Goal: Task Accomplishment & Management: Use online tool/utility

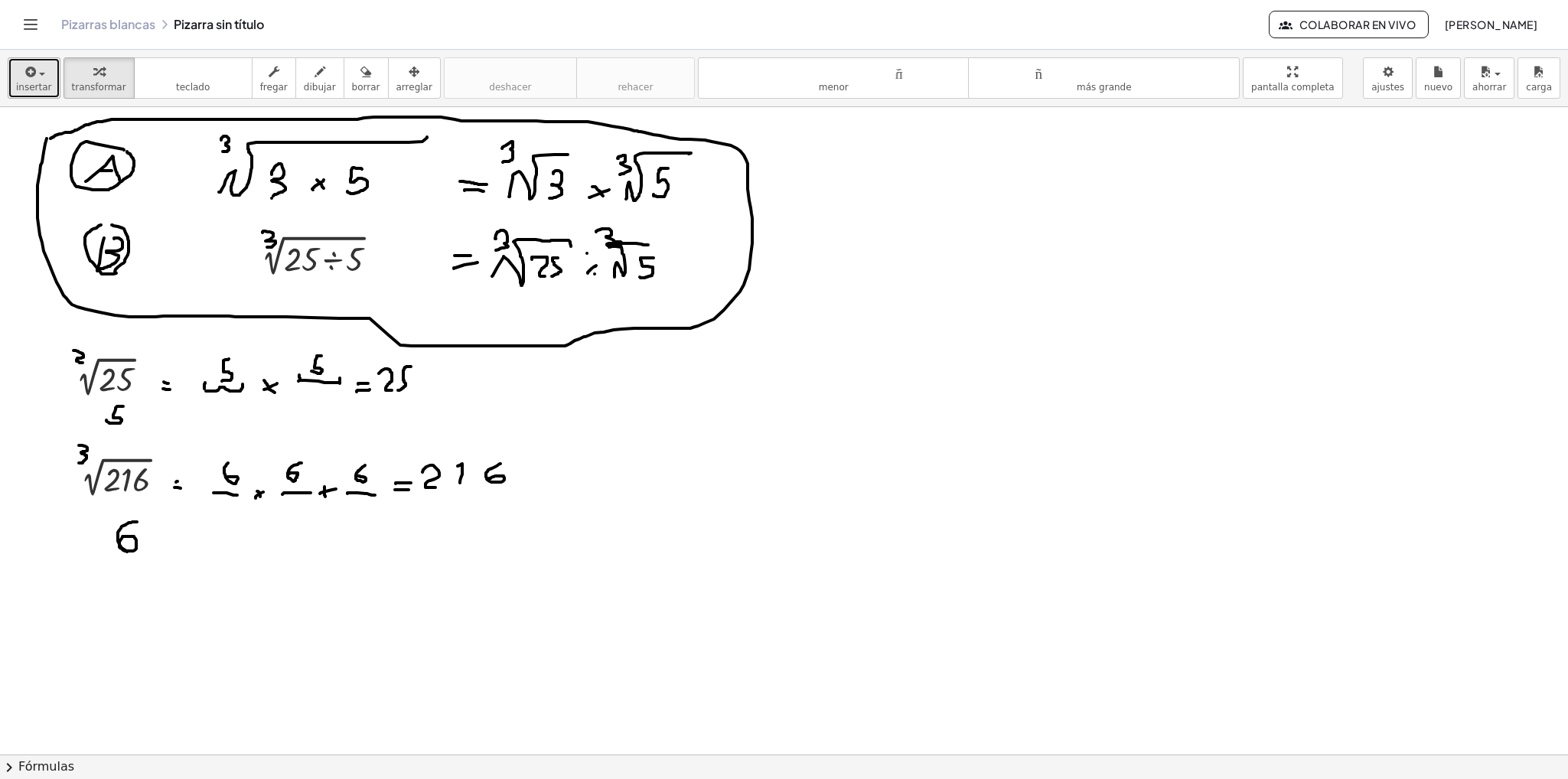
click at [41, 87] on font "insertar" at bounding box center [34, 88] width 36 height 11
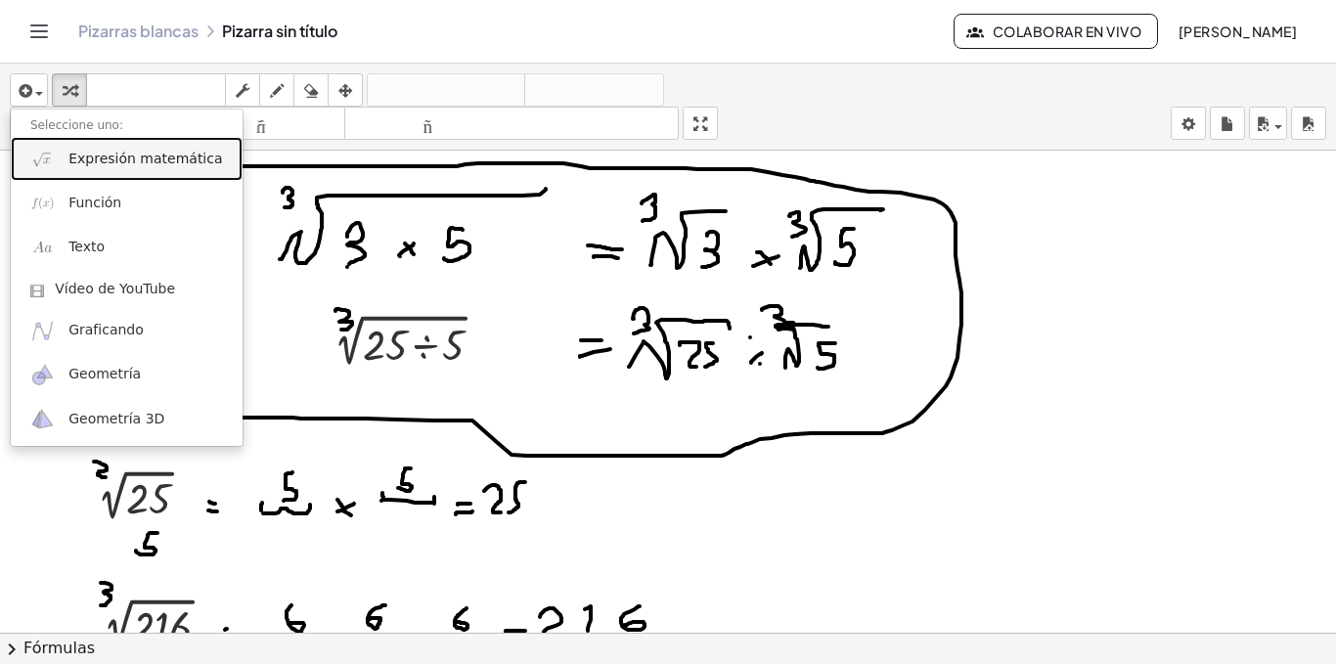
drag, startPoint x: 1637, startPoint y: 3, endPoint x: 94, endPoint y: 165, distance: 1551.6
click at [94, 165] on font "Expresión matemática" at bounding box center [145, 159] width 154 height 16
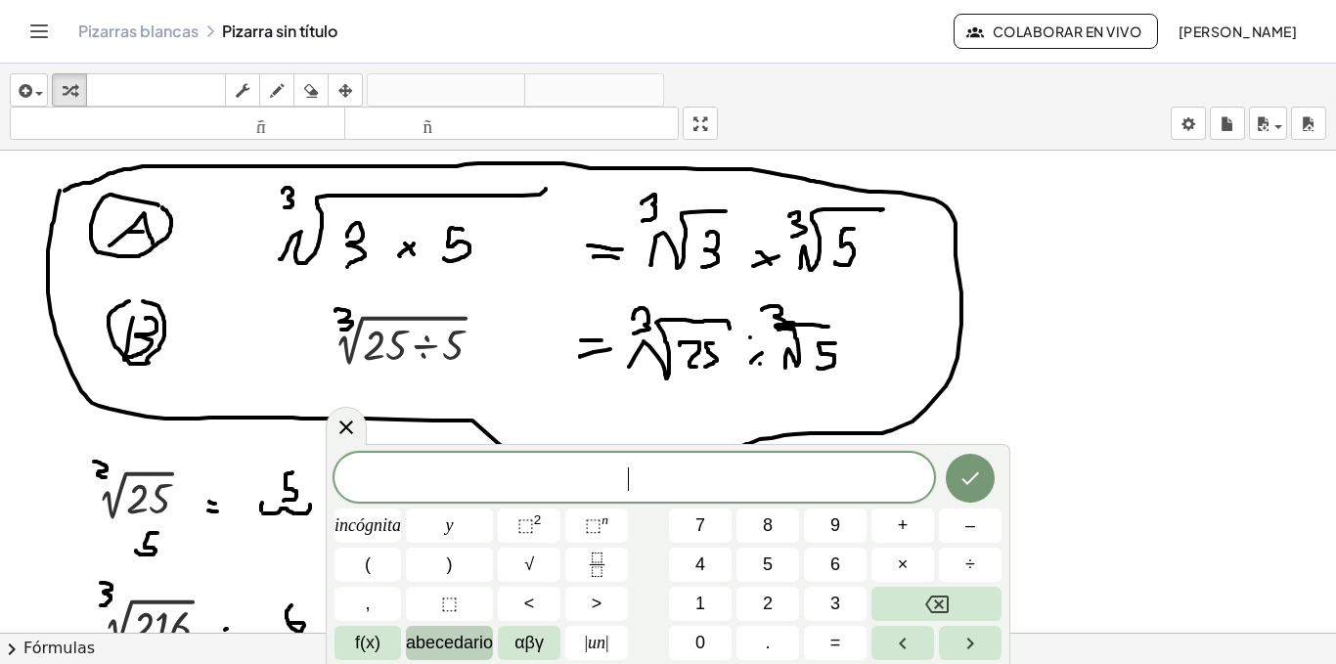
click at [439, 641] on font "abecedario" at bounding box center [449, 643] width 87 height 20
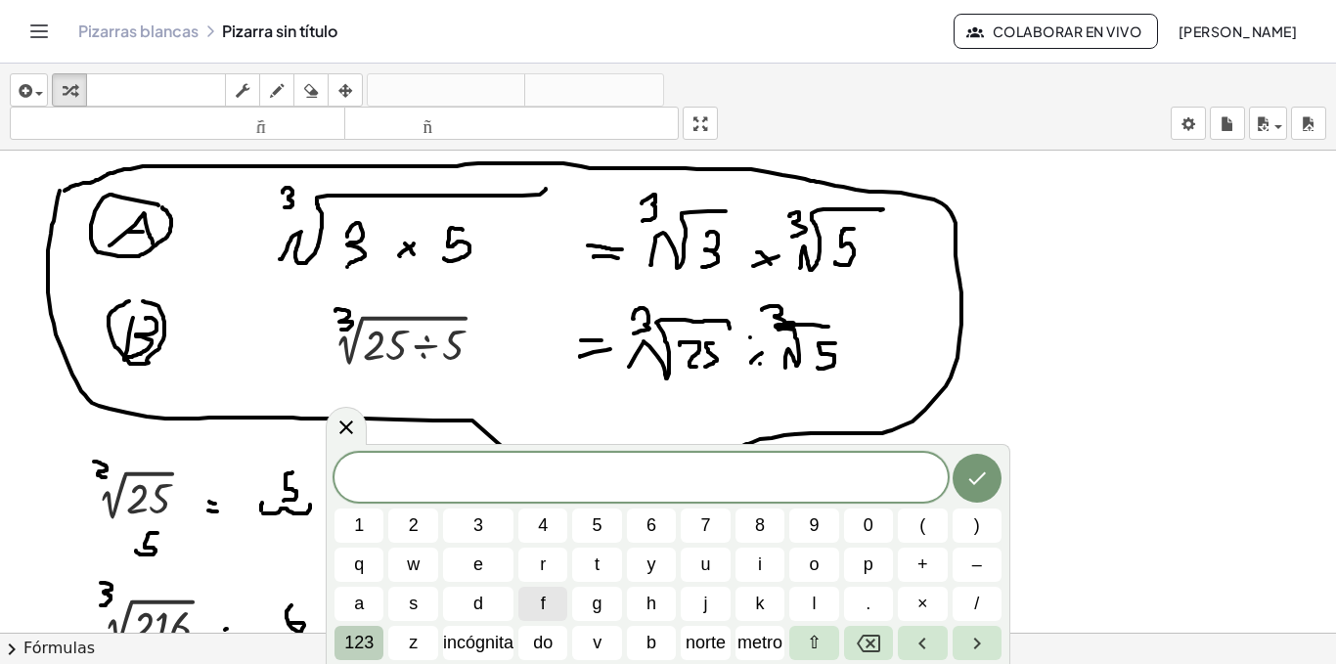
click at [363, 642] on font "123" at bounding box center [358, 643] width 29 height 20
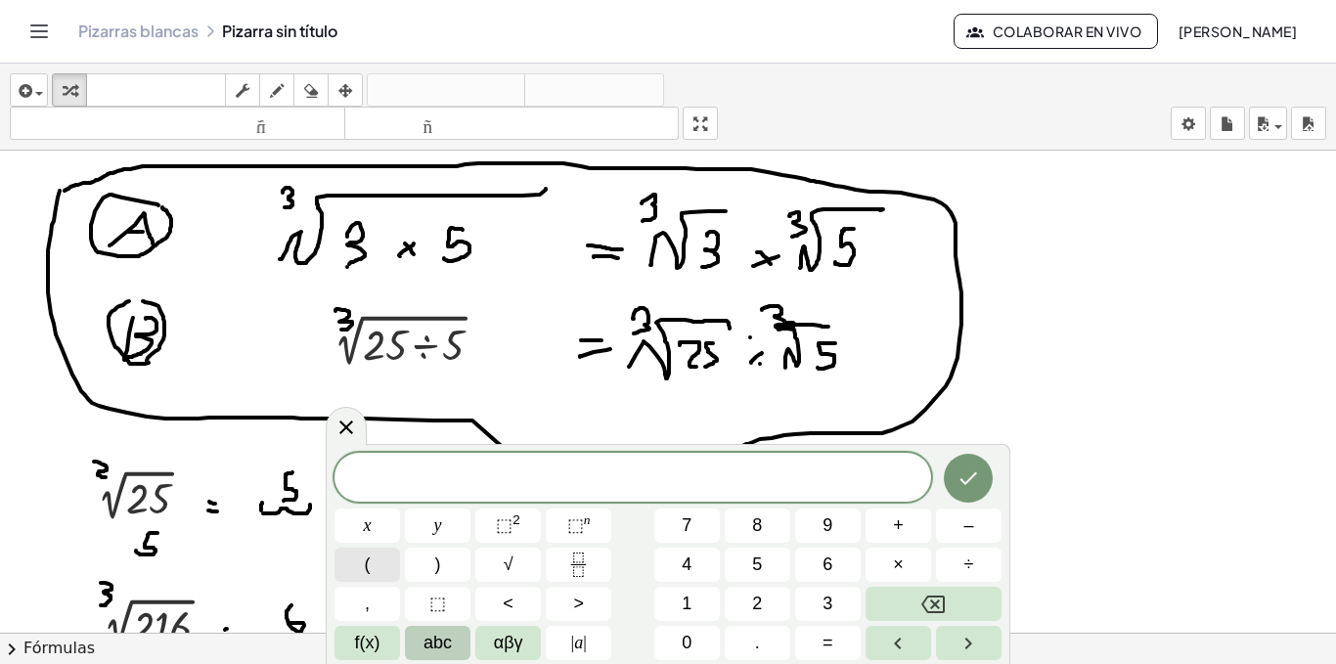
click at [365, 562] on span "(" at bounding box center [368, 565] width 6 height 26
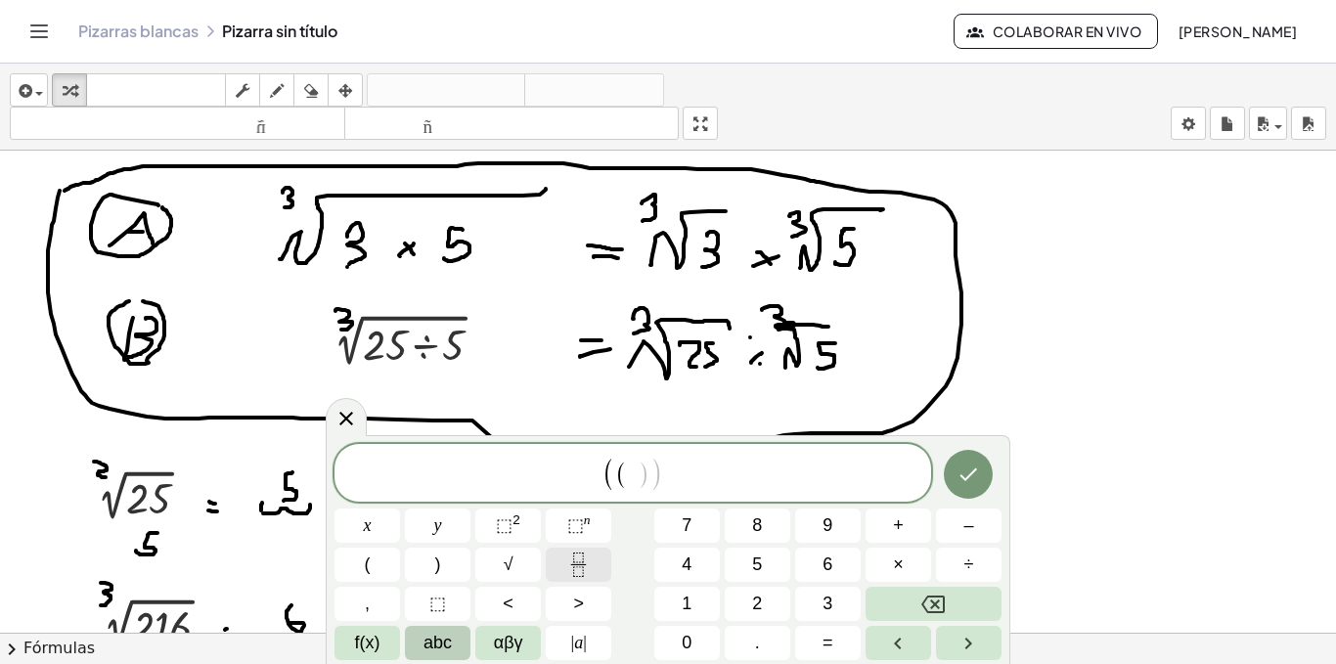
click at [573, 567] on icon "Fraction" at bounding box center [578, 565] width 24 height 24
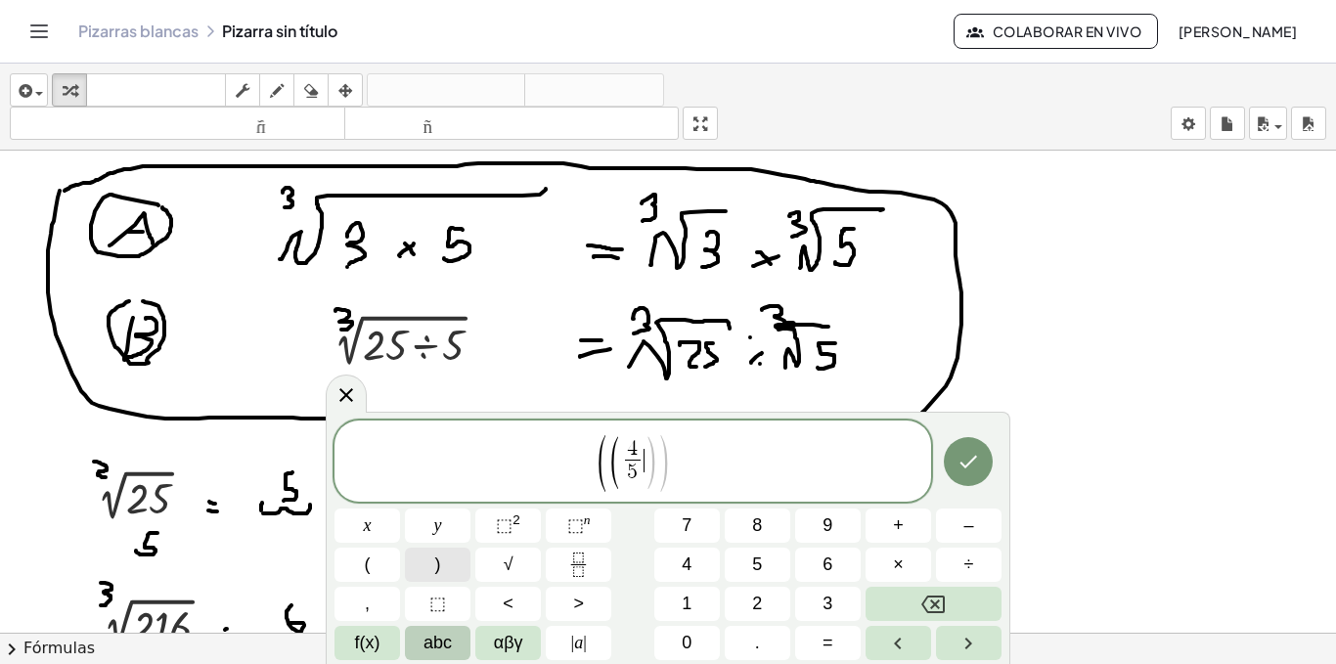
click at [447, 561] on button ")" at bounding box center [438, 565] width 66 height 34
click at [571, 529] on span "⬚" at bounding box center [575, 525] width 17 height 20
click at [961, 528] on button "–" at bounding box center [969, 525] width 66 height 34
click at [825, 603] on span "3" at bounding box center [827, 604] width 10 height 26
click at [426, 567] on button ")" at bounding box center [438, 565] width 66 height 34
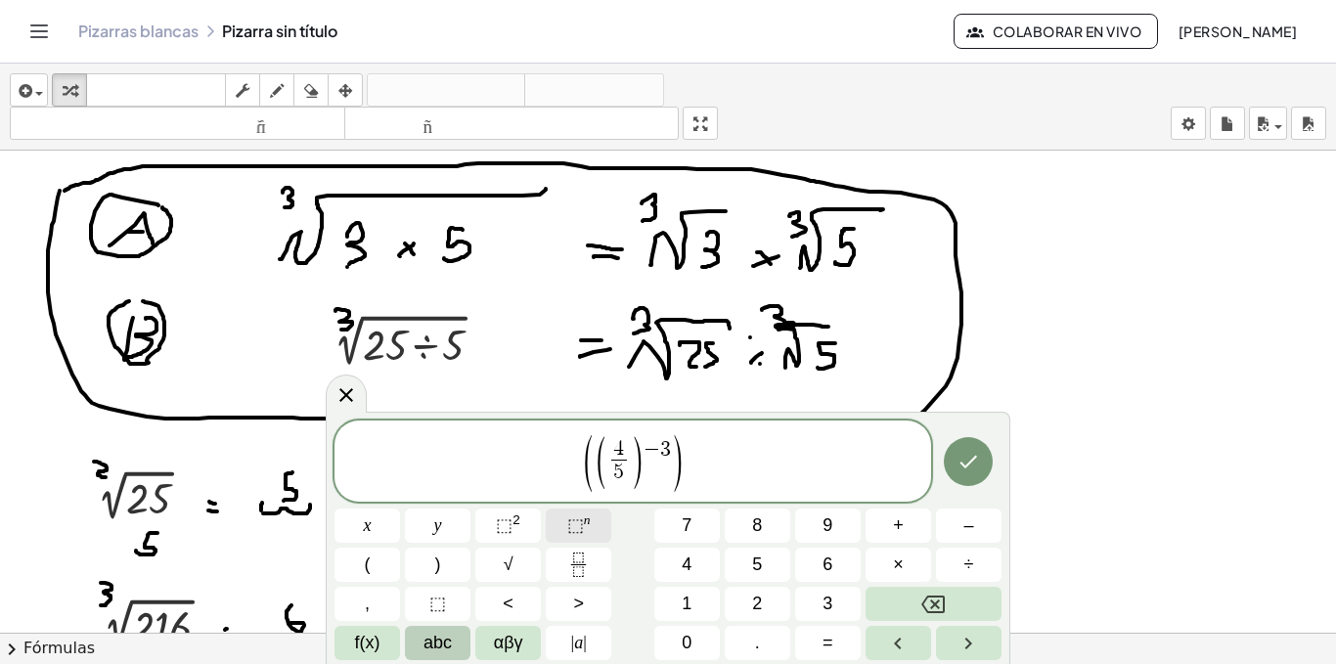
click at [587, 537] on span "⬚ n" at bounding box center [578, 525] width 23 height 26
click at [747, 604] on button "2" at bounding box center [758, 604] width 66 height 34
click at [888, 563] on button "×" at bounding box center [898, 565] width 66 height 34
click at [952, 641] on button "Right arrow" at bounding box center [969, 643] width 66 height 34
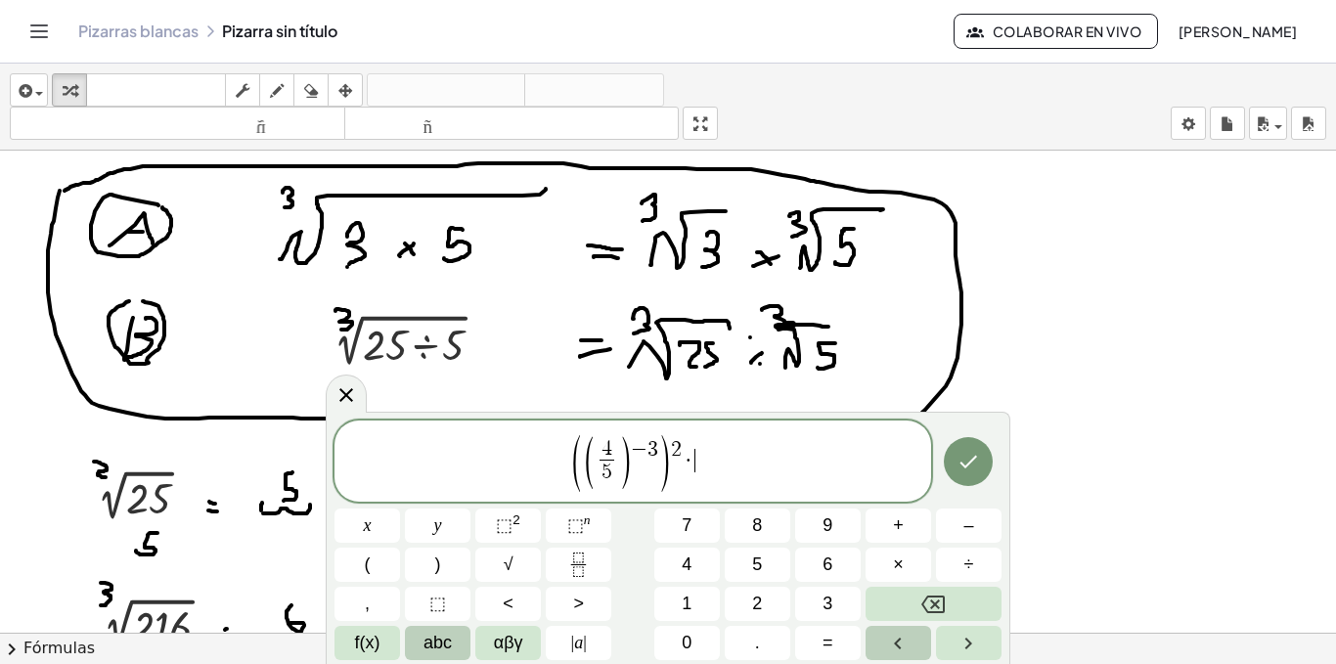
click at [901, 642] on icon "Left arrow" at bounding box center [897, 643] width 23 height 23
click at [975, 642] on icon "Right arrow" at bounding box center [967, 643] width 23 height 23
click at [376, 574] on button "(" at bounding box center [367, 565] width 66 height 34
click at [574, 561] on icon "Fraction" at bounding box center [578, 558] width 10 height 10
click at [683, 557] on span "4" at bounding box center [687, 565] width 10 height 26
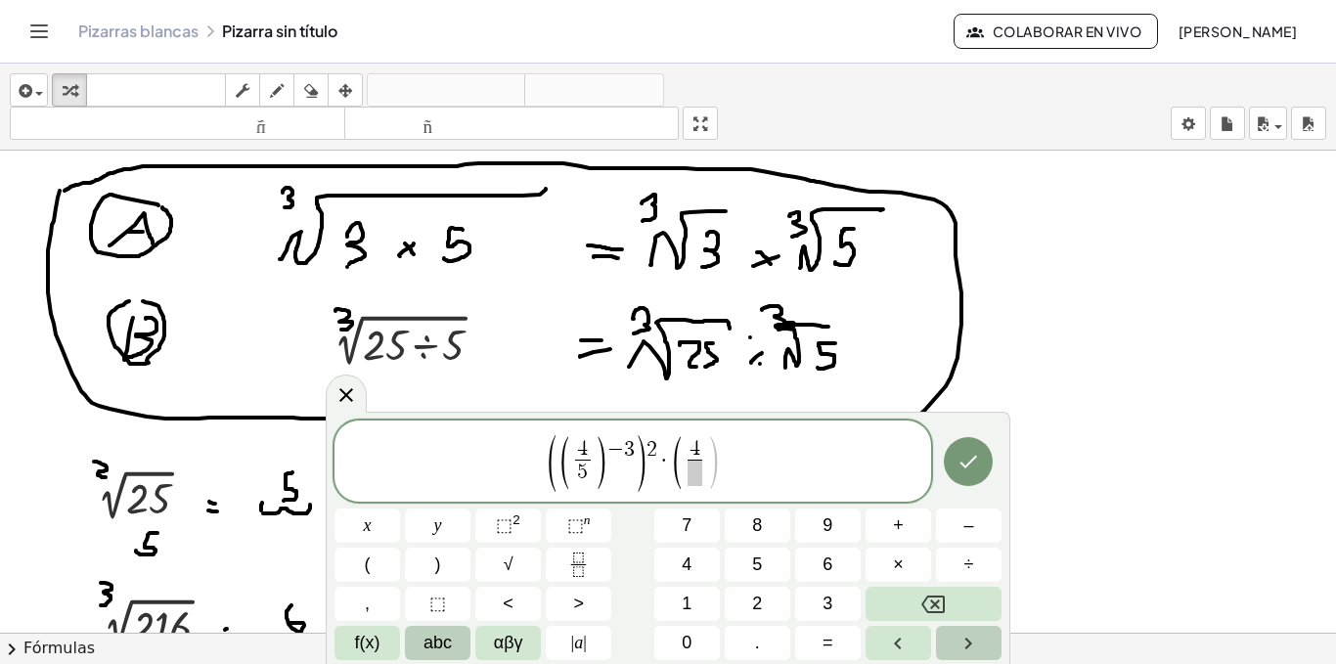
click at [950, 641] on button "Right arrow" at bounding box center [969, 643] width 66 height 34
click at [770, 565] on button "5" at bounding box center [758, 565] width 66 height 34
click at [960, 640] on icon "Right arrow" at bounding box center [967, 643] width 23 height 23
click at [453, 567] on button ")" at bounding box center [438, 565] width 66 height 34
click at [584, 528] on span "⬚ n" at bounding box center [578, 525] width 23 height 26
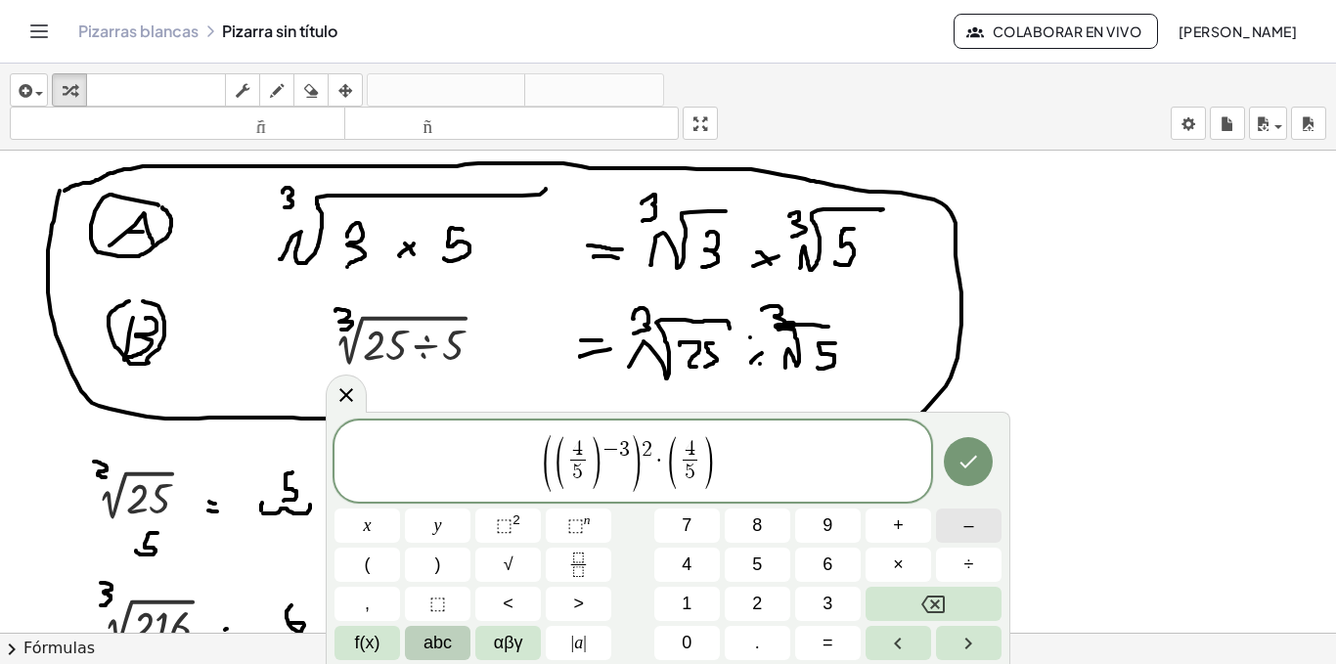
click at [986, 527] on button "–" at bounding box center [969, 525] width 66 height 34
click at [825, 599] on span "3" at bounding box center [827, 604] width 10 height 26
click at [967, 461] on icon "Hecho" at bounding box center [967, 461] width 23 height 23
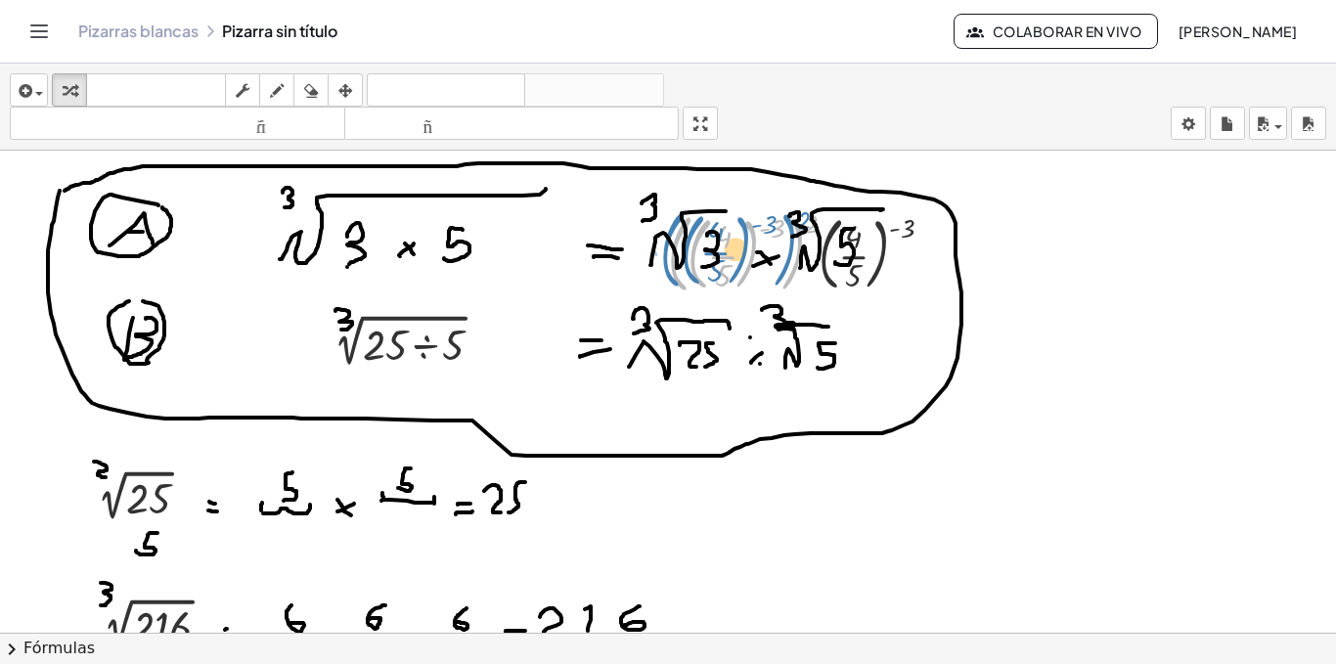
click at [737, 241] on div at bounding box center [808, 251] width 300 height 96
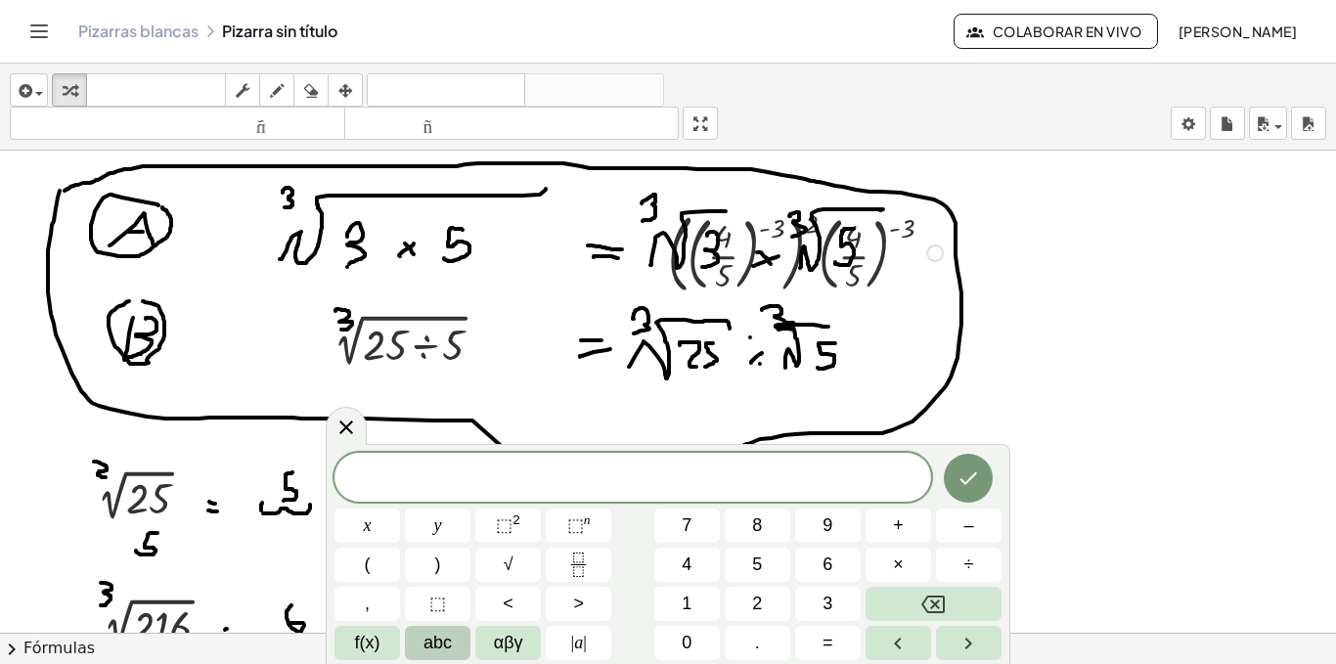
click at [859, 278] on div at bounding box center [808, 251] width 300 height 96
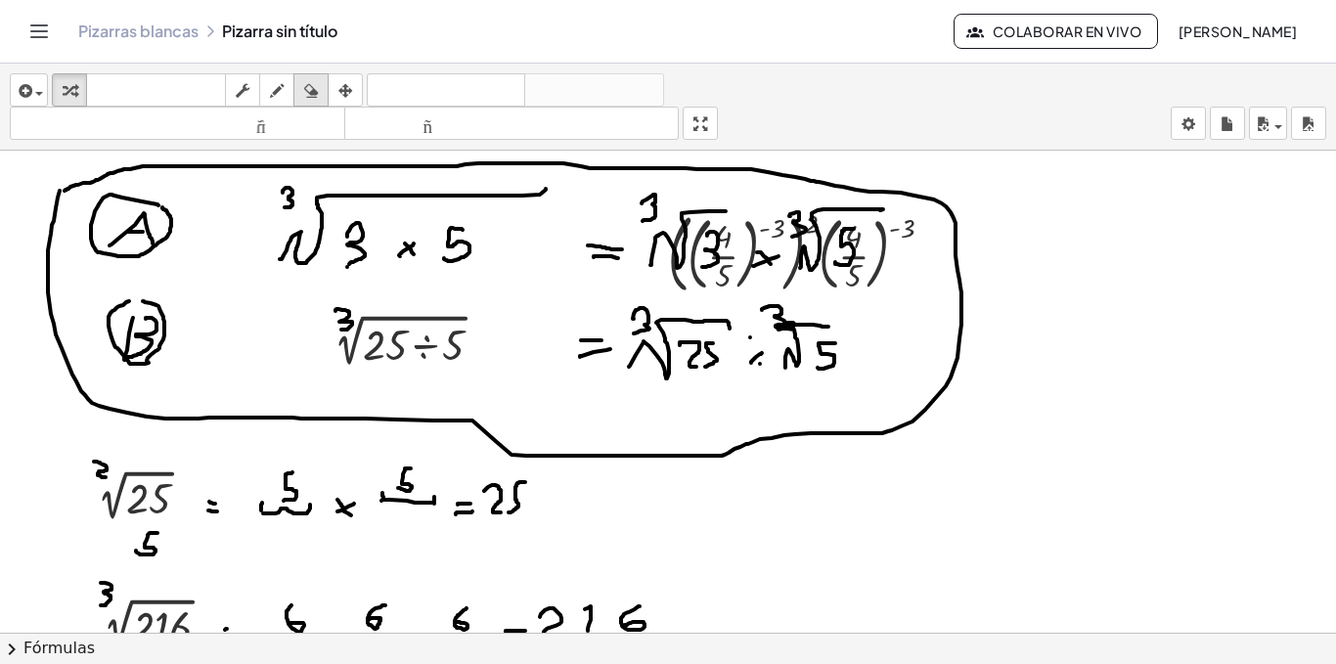
click at [317, 94] on icon "button" at bounding box center [311, 90] width 14 height 23
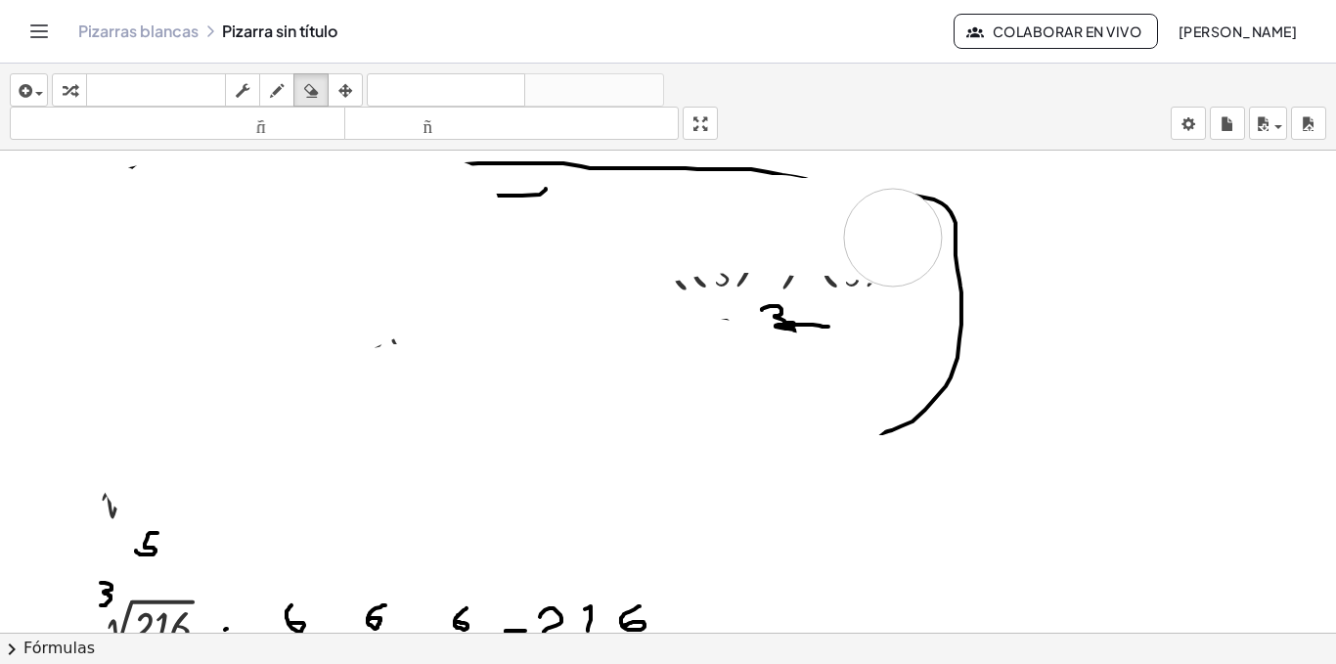
drag, startPoint x: 162, startPoint y: 332, endPoint x: 893, endPoint y: 238, distance: 736.6
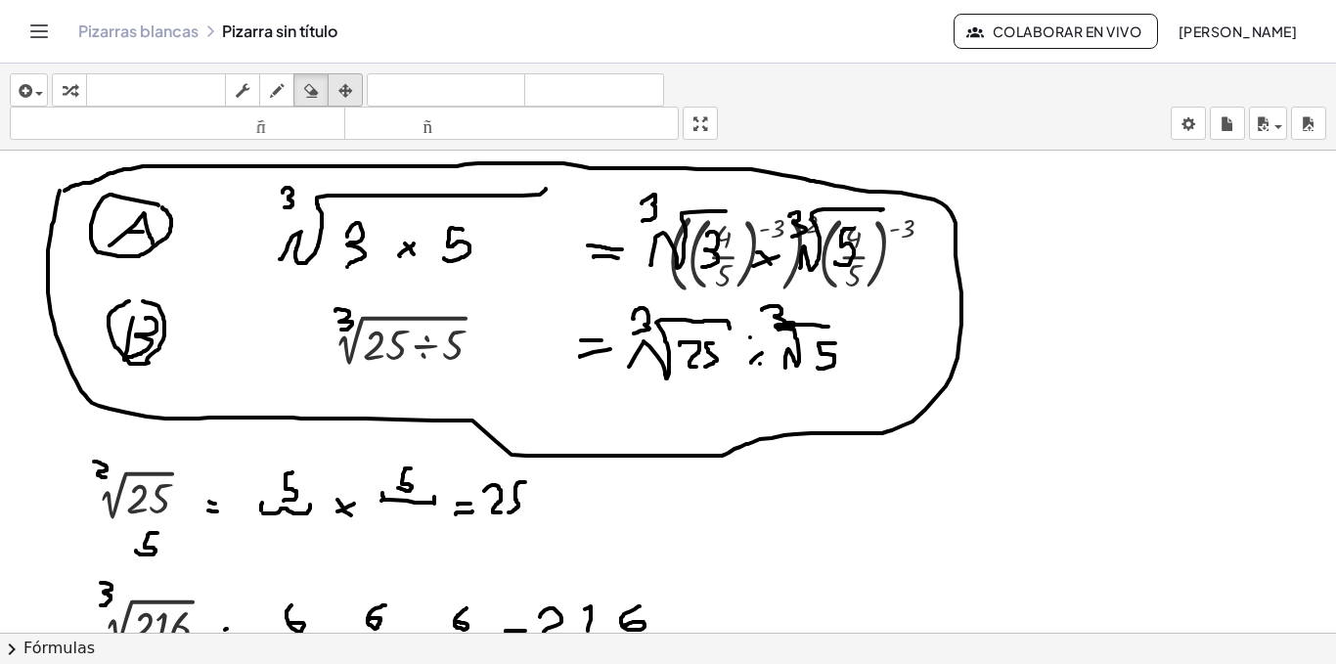
click at [336, 93] on div "button" at bounding box center [344, 89] width 25 height 23
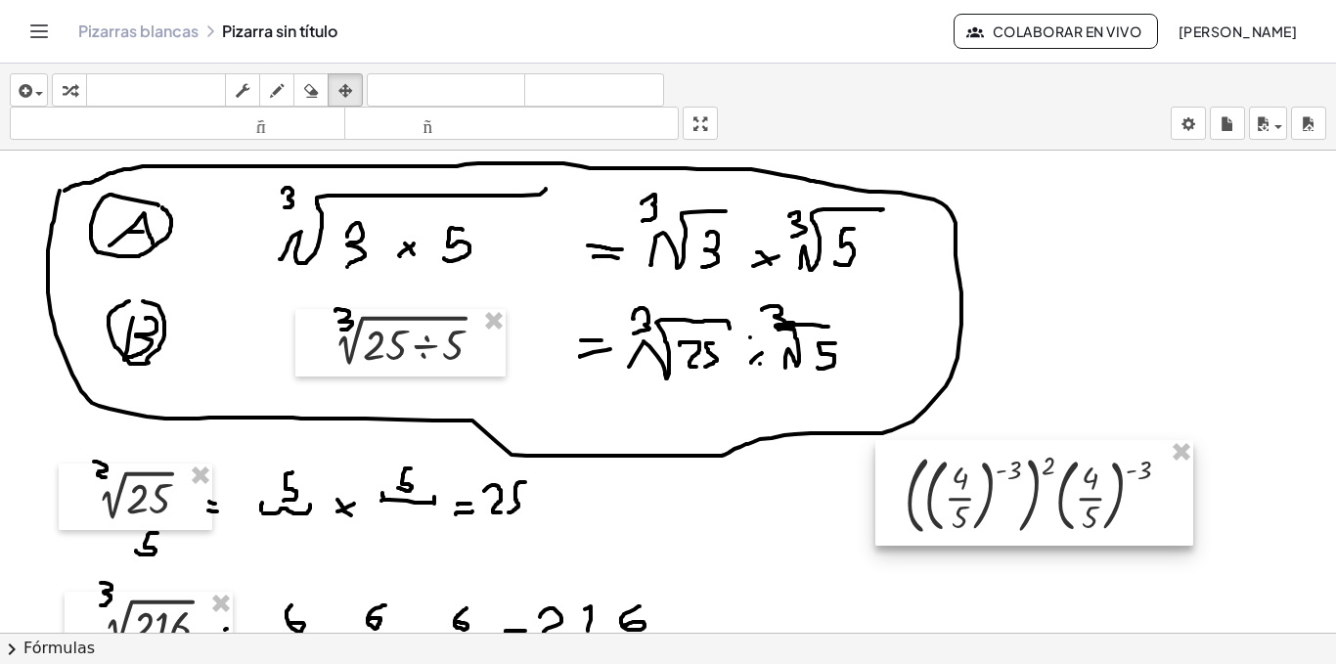
drag, startPoint x: 846, startPoint y: 238, endPoint x: 1083, endPoint y: 479, distance: 338.1
click at [1083, 479] on div at bounding box center [1034, 493] width 318 height 106
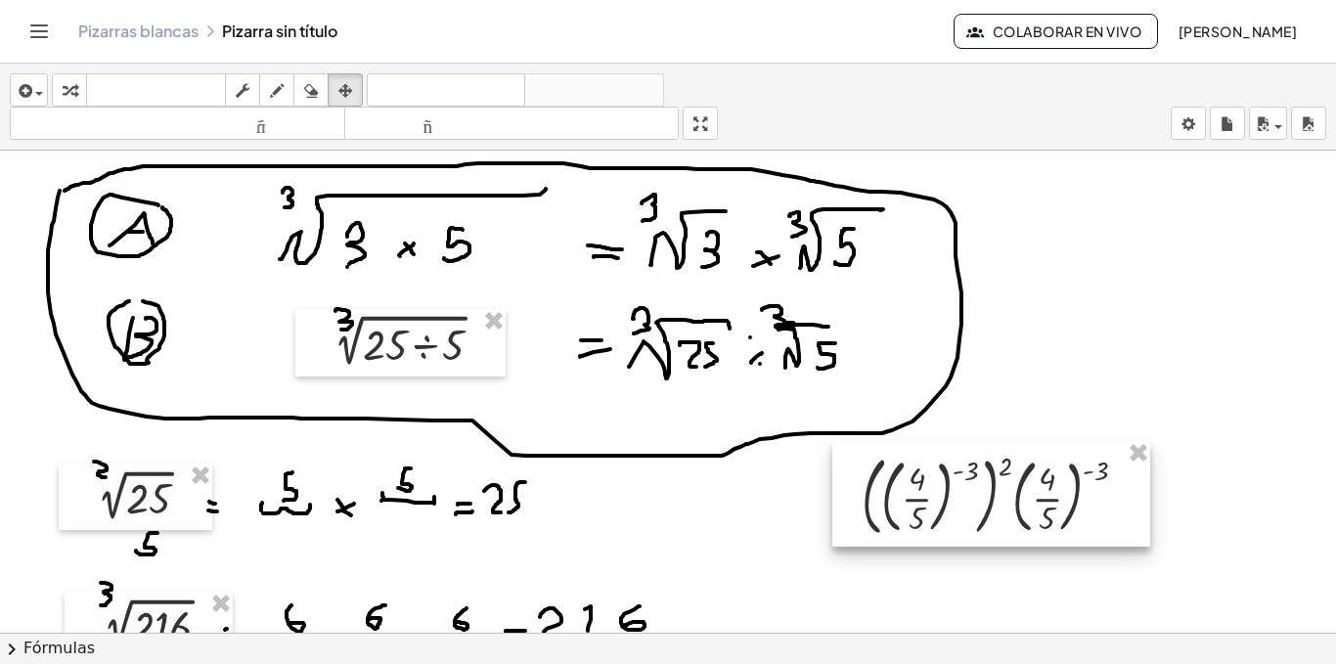
click at [1014, 497] on div at bounding box center [991, 494] width 318 height 106
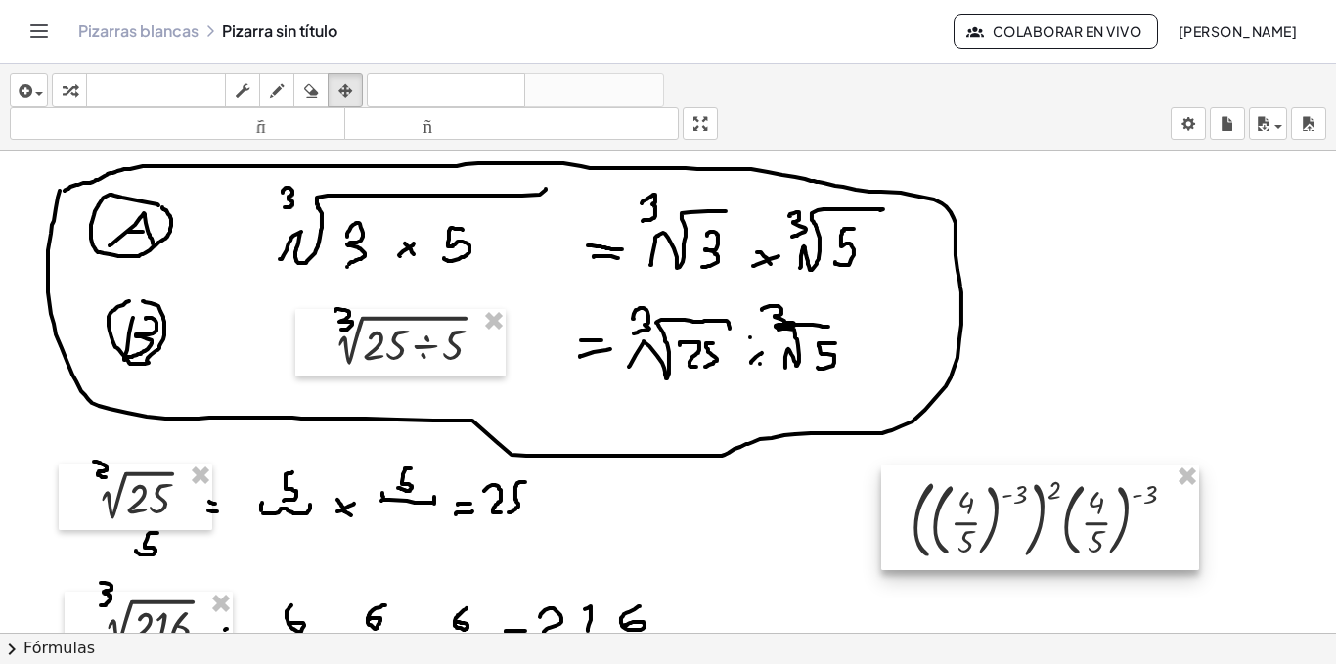
drag, startPoint x: 975, startPoint y: 509, endPoint x: 1014, endPoint y: 541, distance: 50.1
click at [1014, 541] on div at bounding box center [1040, 517] width 318 height 106
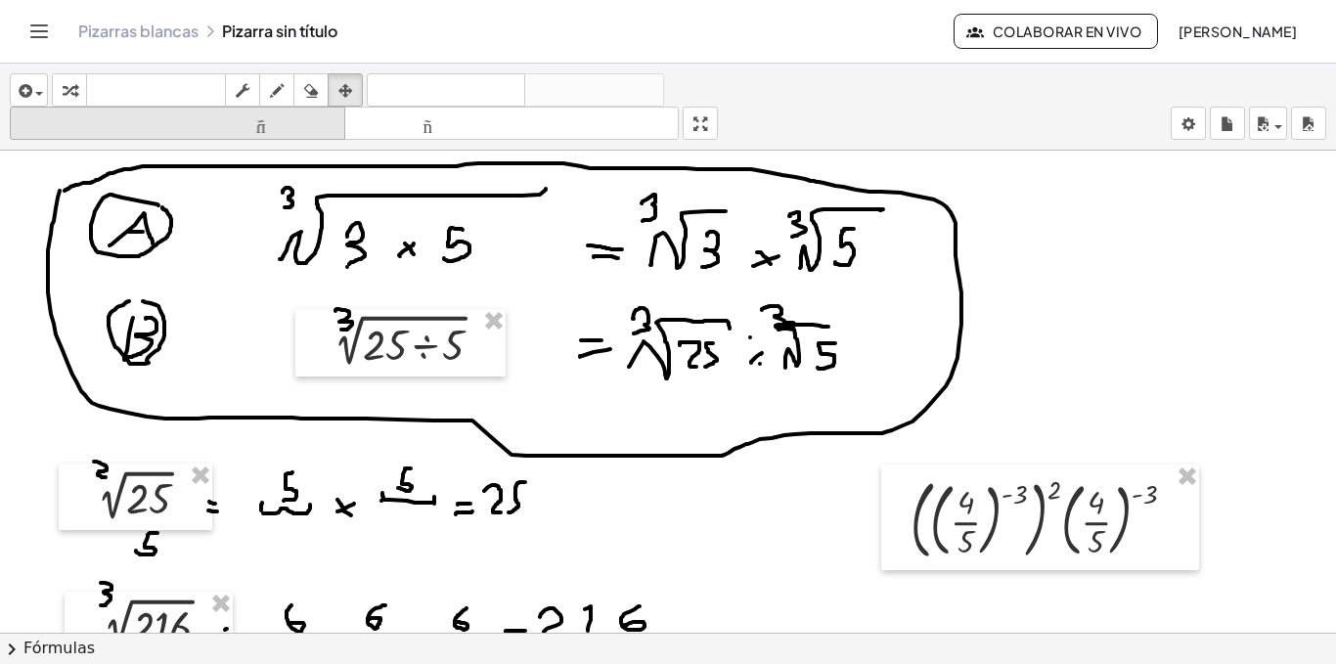
click at [266, 124] on font "tamaño_del_formato" at bounding box center [178, 123] width 326 height 19
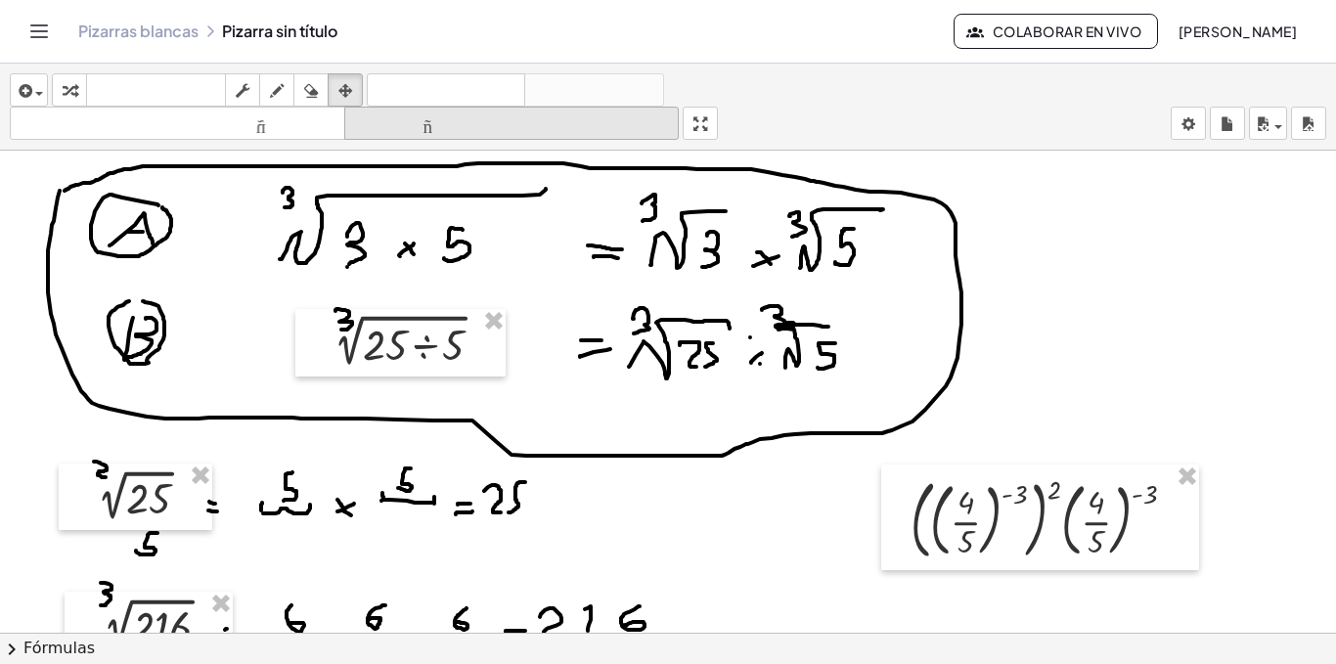
click at [403, 134] on icon "tamaño_del_formato" at bounding box center [512, 123] width 326 height 23
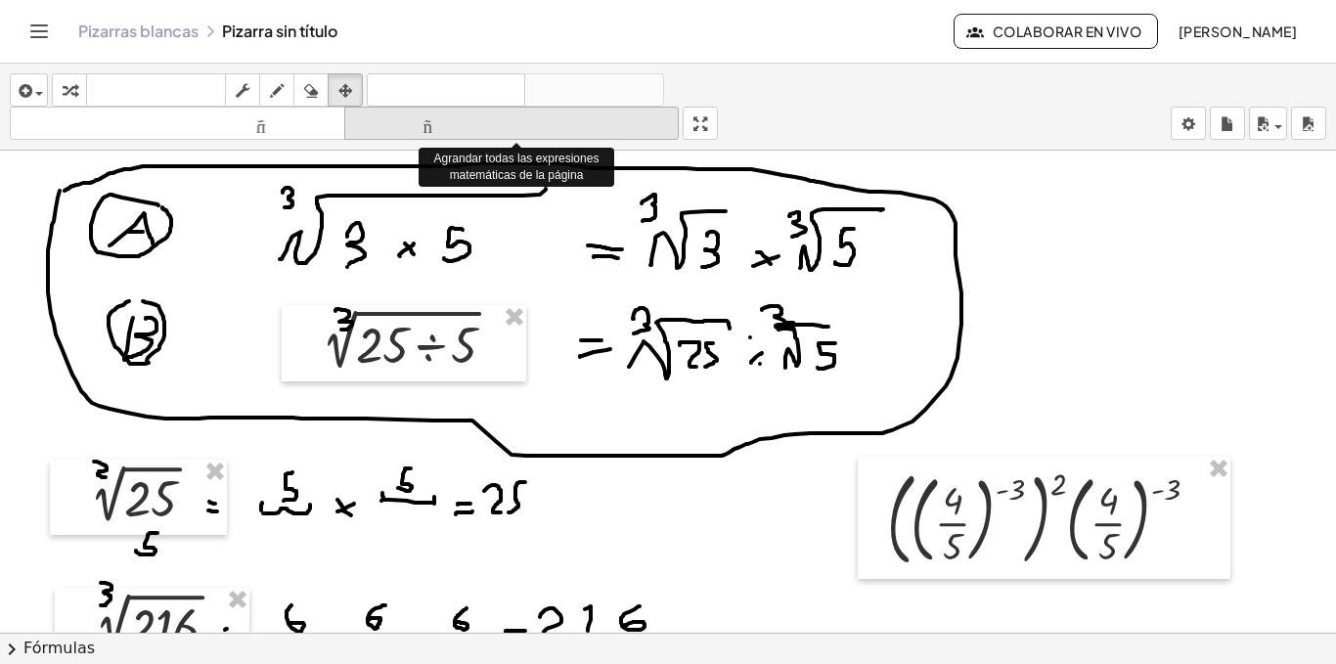
click at [403, 134] on icon "tamaño_del_formato" at bounding box center [512, 123] width 326 height 23
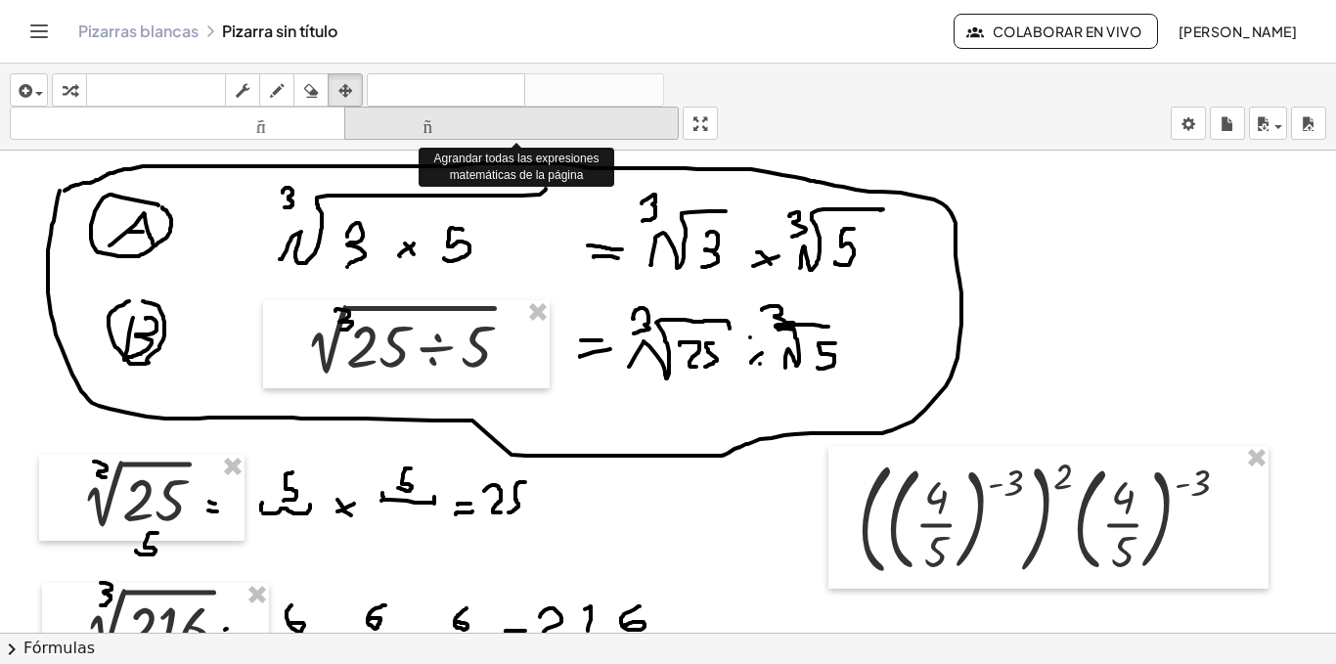
click at [403, 134] on icon "tamaño_del_formato" at bounding box center [512, 123] width 326 height 23
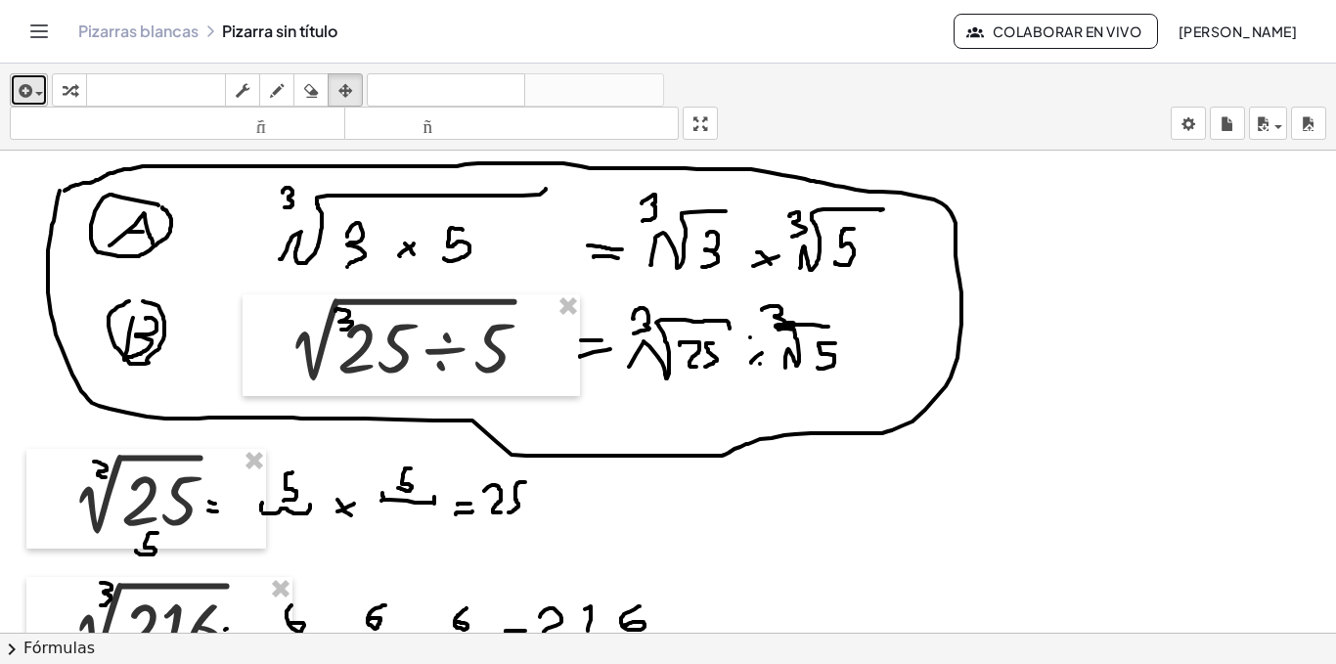
click at [22, 89] on icon "button" at bounding box center [24, 90] width 18 height 23
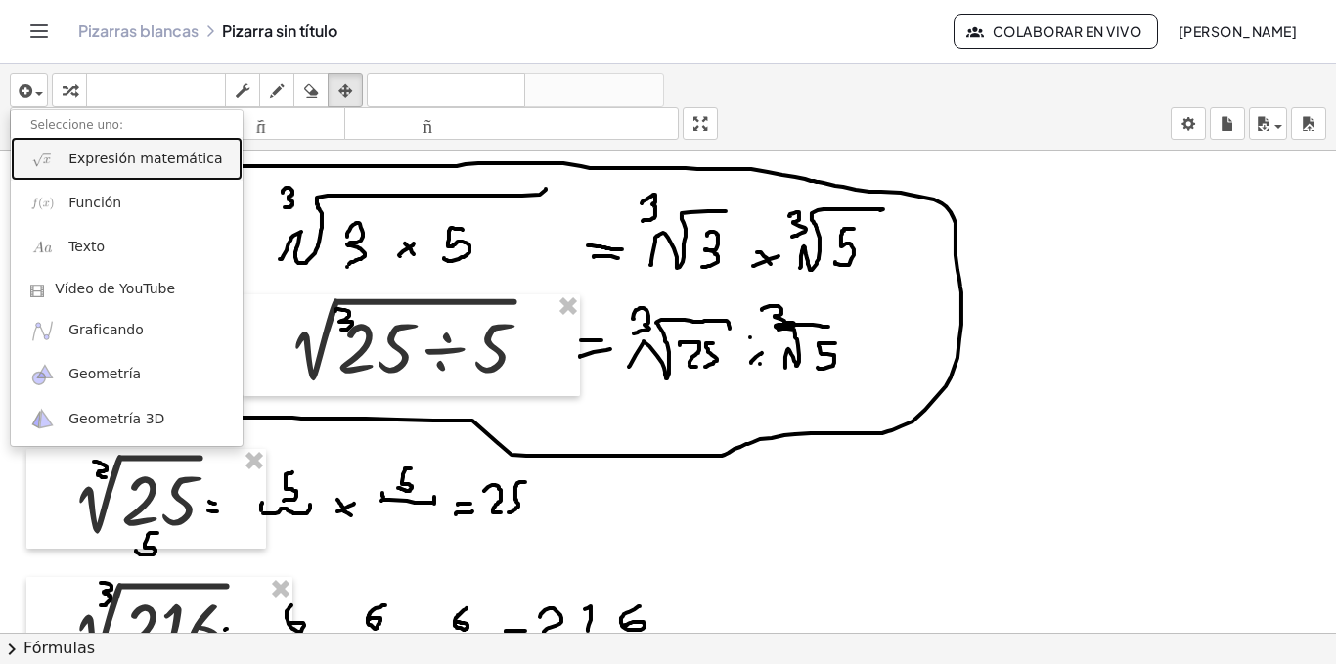
click at [141, 162] on font "Expresión matemática" at bounding box center [145, 159] width 154 height 16
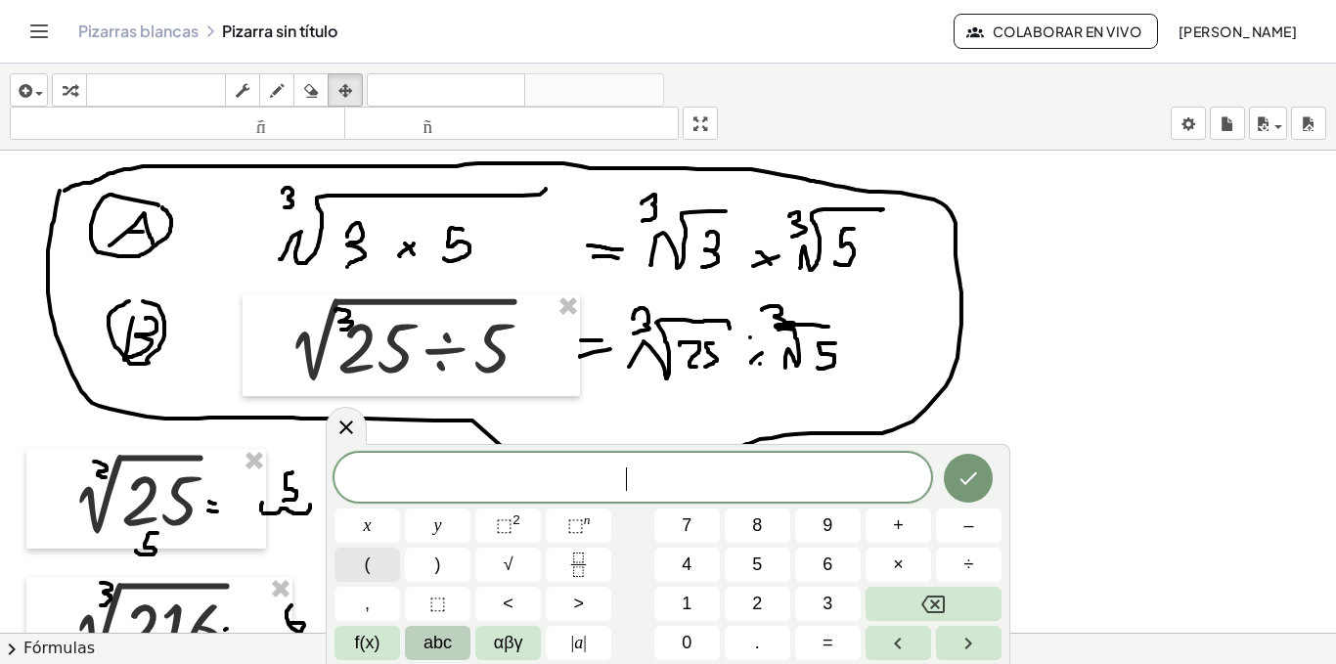
click at [361, 565] on button "(" at bounding box center [367, 565] width 66 height 34
click at [448, 569] on button ")" at bounding box center [438, 565] width 66 height 34
click at [580, 530] on span "⬚" at bounding box center [575, 525] width 17 height 20
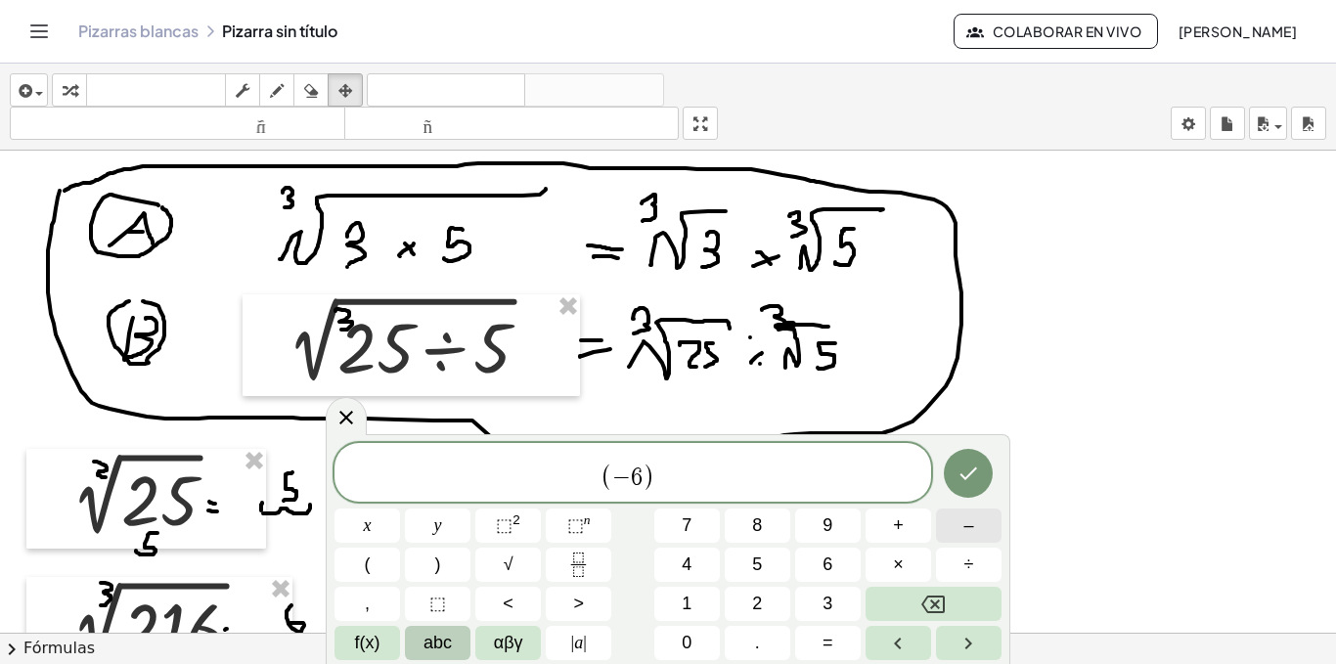
click at [971, 519] on span "–" at bounding box center [968, 525] width 10 height 26
click at [762, 535] on span "8" at bounding box center [757, 525] width 10 height 26
click at [949, 640] on button "Right arrow" at bounding box center [969, 643] width 66 height 34
click at [885, 568] on button "×" at bounding box center [898, 565] width 66 height 34
click at [365, 570] on span "(" at bounding box center [368, 565] width 6 height 26
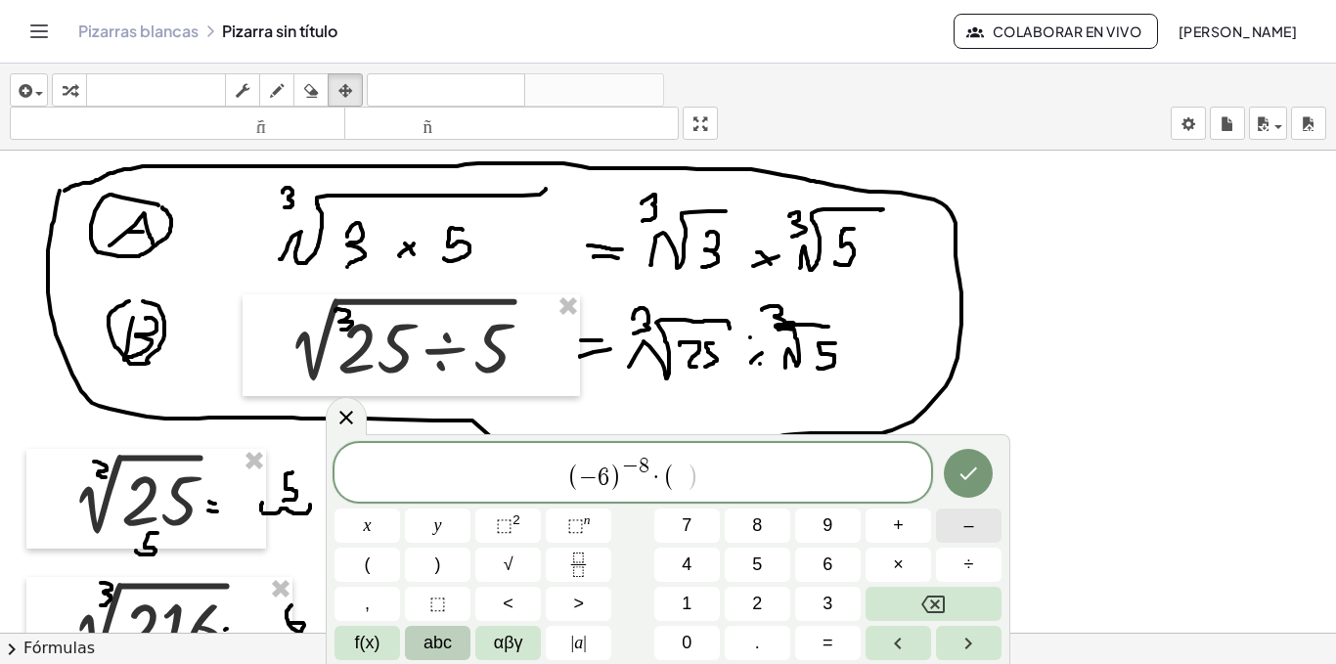
click at [978, 534] on button "–" at bounding box center [969, 525] width 66 height 34
click at [817, 568] on button "6" at bounding box center [828, 565] width 66 height 34
click at [435, 562] on span ")" at bounding box center [438, 565] width 6 height 26
click at [566, 532] on button "⬚ n" at bounding box center [579, 525] width 66 height 34
click at [970, 530] on span "–" at bounding box center [968, 525] width 10 height 26
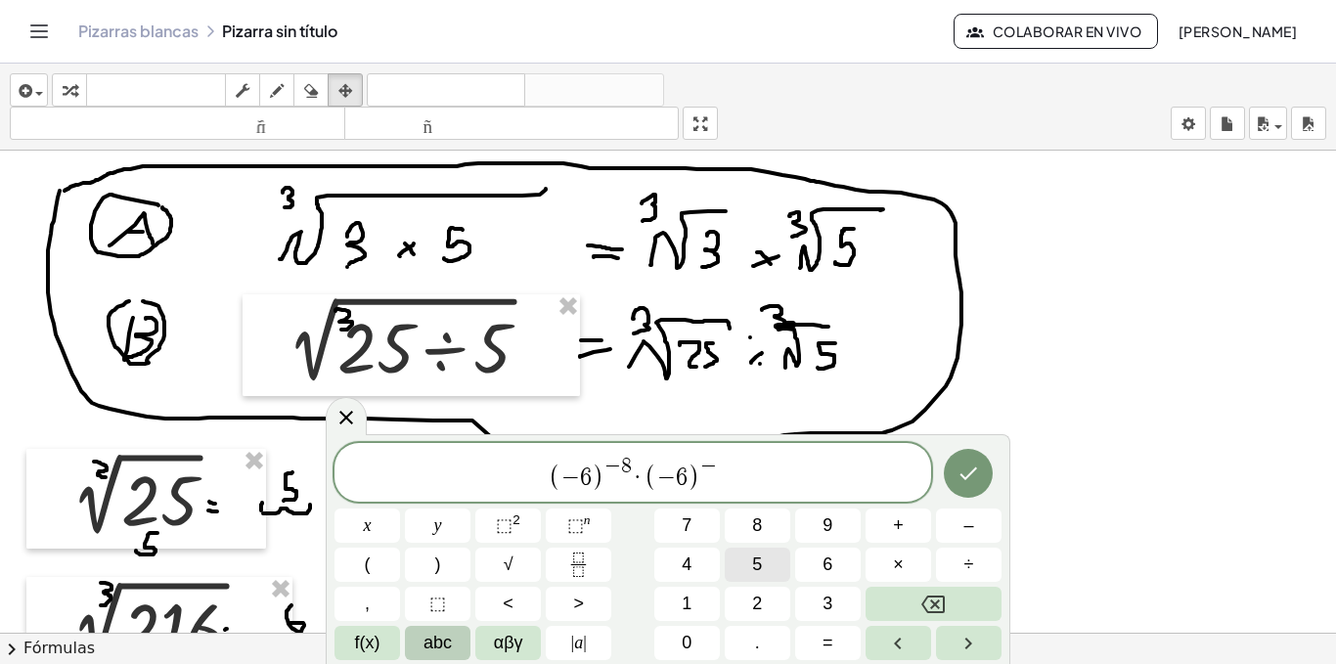
click at [748, 567] on button "5" at bounding box center [758, 565] width 66 height 34
click at [963, 638] on icon "Right arrow" at bounding box center [967, 643] width 23 height 23
click at [953, 560] on button "÷" at bounding box center [969, 565] width 66 height 34
click at [380, 564] on button "(" at bounding box center [367, 565] width 66 height 34
click at [993, 536] on button "–" at bounding box center [969, 525] width 66 height 34
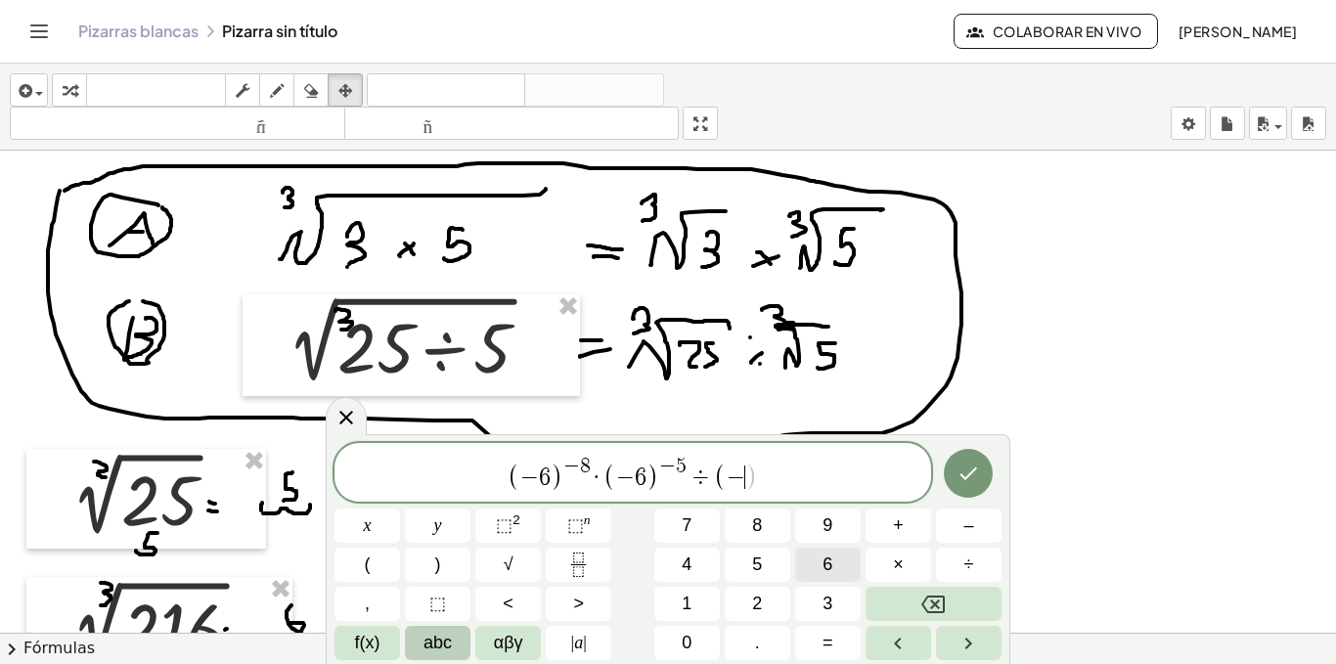
click at [808, 567] on button "6" at bounding box center [828, 565] width 66 height 34
click at [451, 573] on button ")" at bounding box center [438, 565] width 66 height 34
click at [595, 531] on button "⬚ n" at bounding box center [579, 525] width 66 height 34
click at [986, 534] on button "–" at bounding box center [969, 525] width 66 height 34
click at [685, 607] on span "1" at bounding box center [687, 604] width 10 height 26
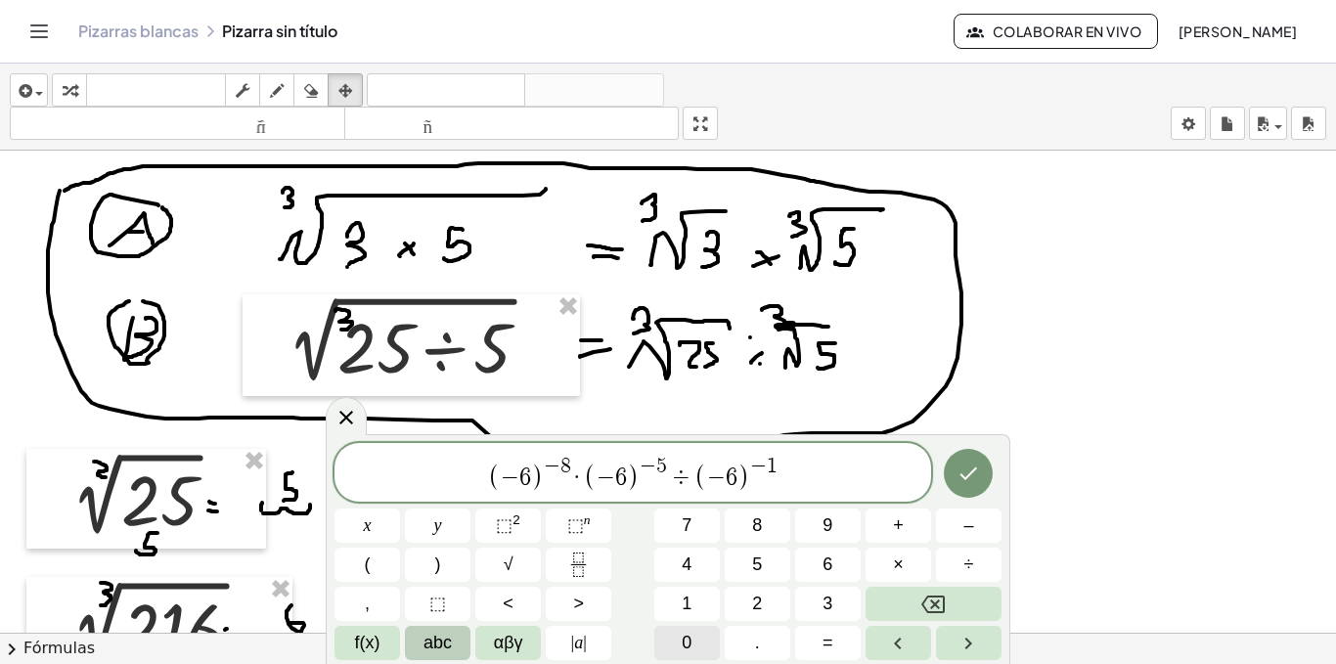
click at [694, 641] on button "0" at bounding box center [687, 643] width 66 height 34
click at [962, 477] on icon "Hecho" at bounding box center [967, 473] width 23 height 23
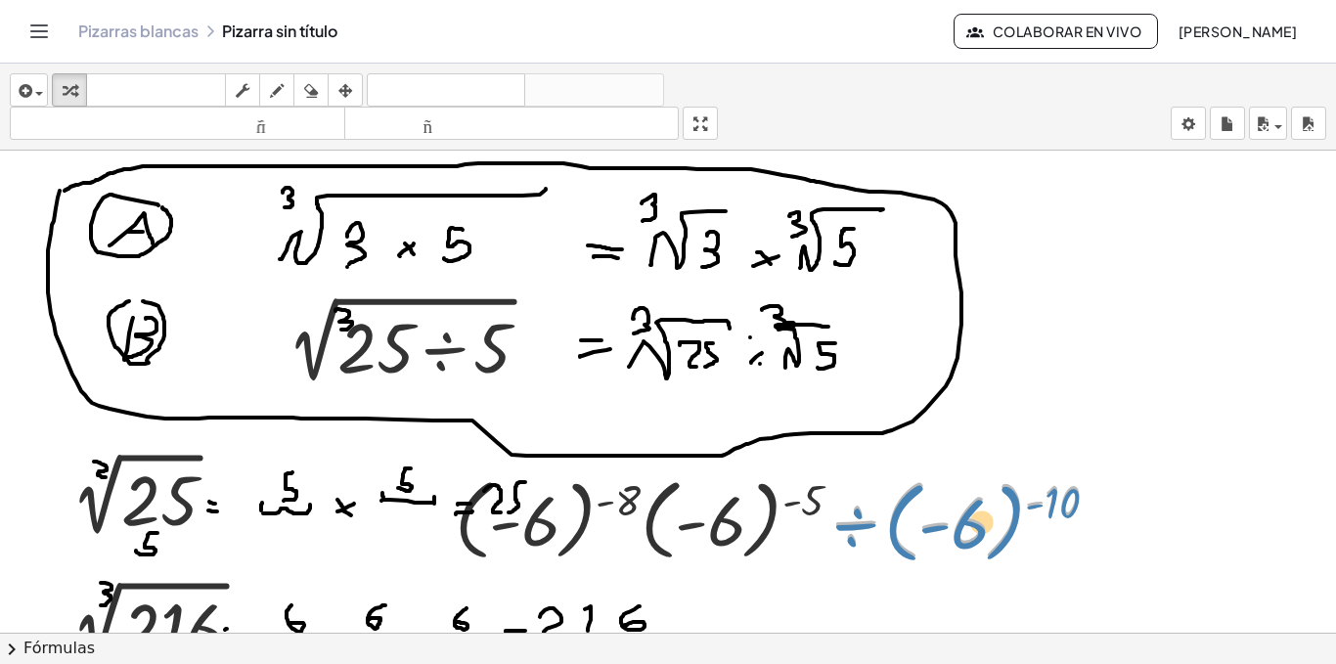
click at [879, 517] on div at bounding box center [784, 517] width 679 height 99
click at [342, 87] on icon "button" at bounding box center [345, 90] width 14 height 23
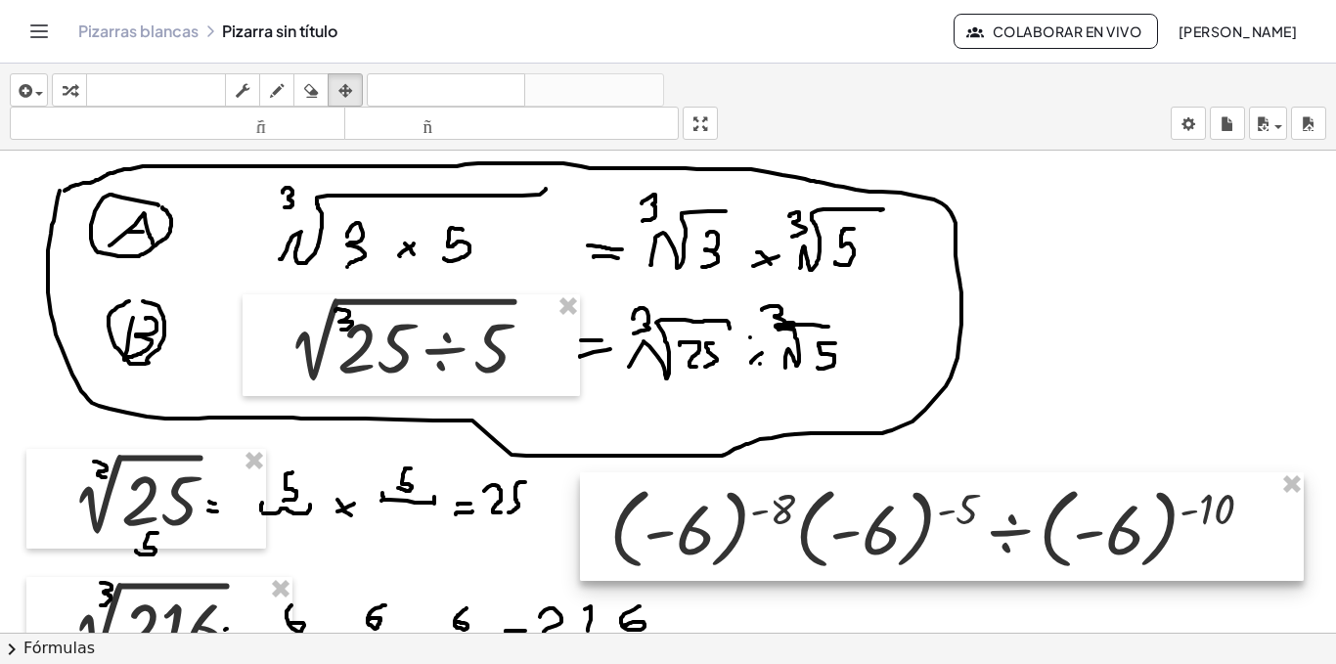
drag, startPoint x: 786, startPoint y: 487, endPoint x: 941, endPoint y: 496, distance: 154.8
click at [941, 496] on div at bounding box center [942, 526] width 724 height 109
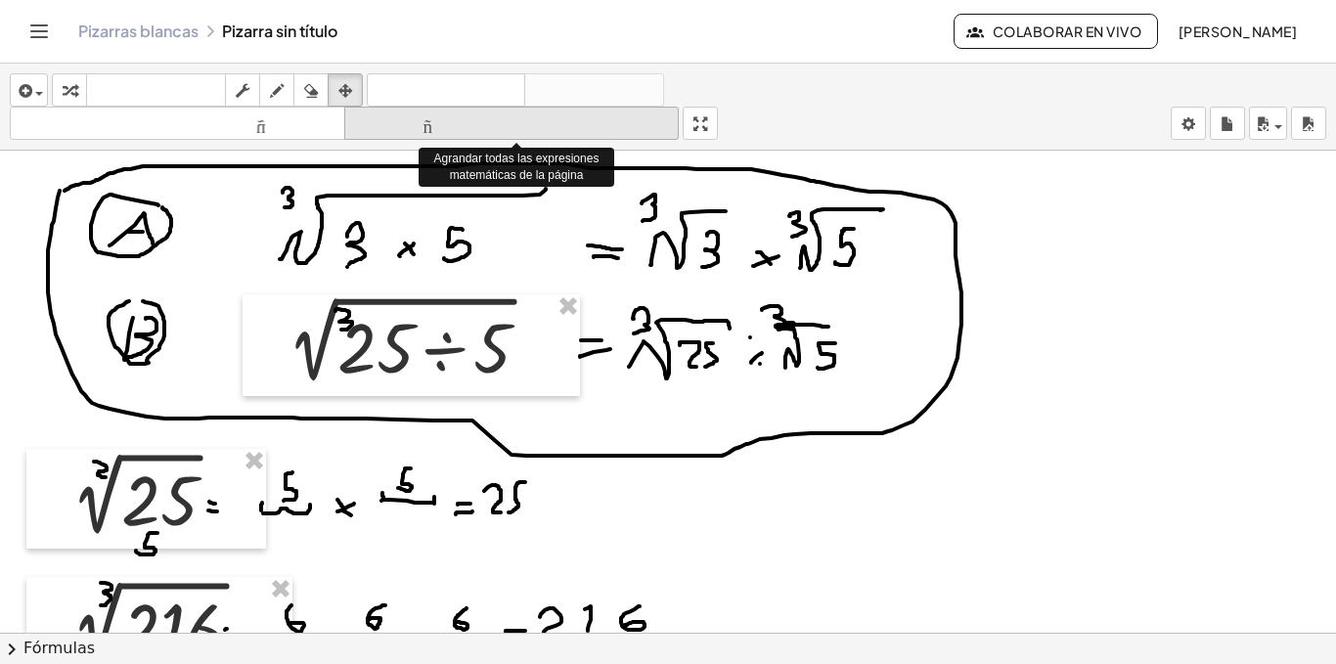
click at [444, 126] on font "tamaño_del_formato" at bounding box center [512, 123] width 326 height 19
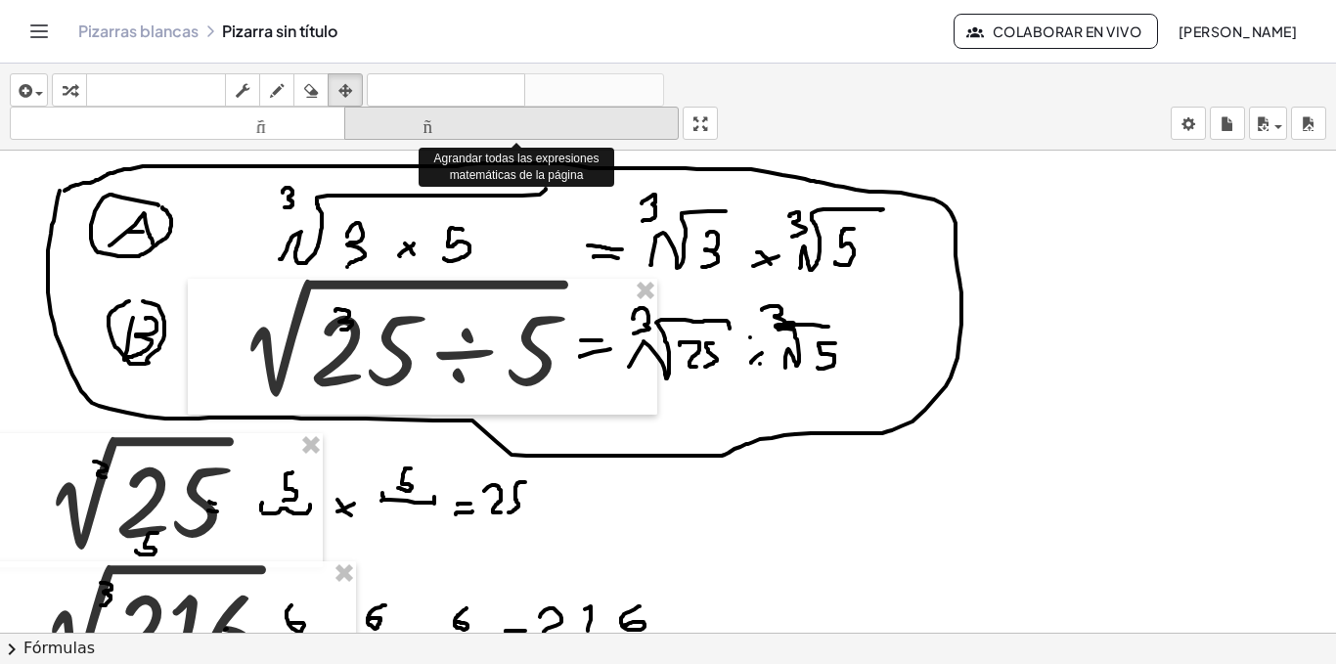
click at [444, 126] on font "tamaño_del_formato" at bounding box center [512, 123] width 326 height 19
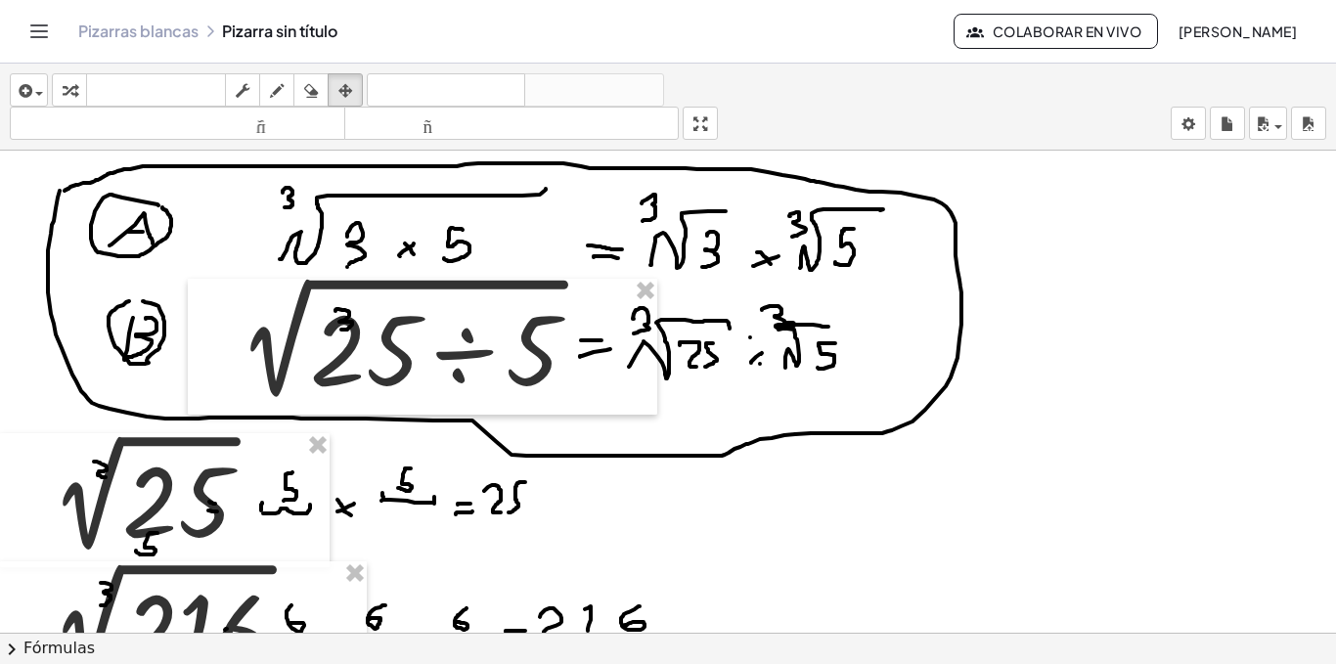
click at [29, 25] on icon "Cambiar navegación" at bounding box center [38, 31] width 23 height 23
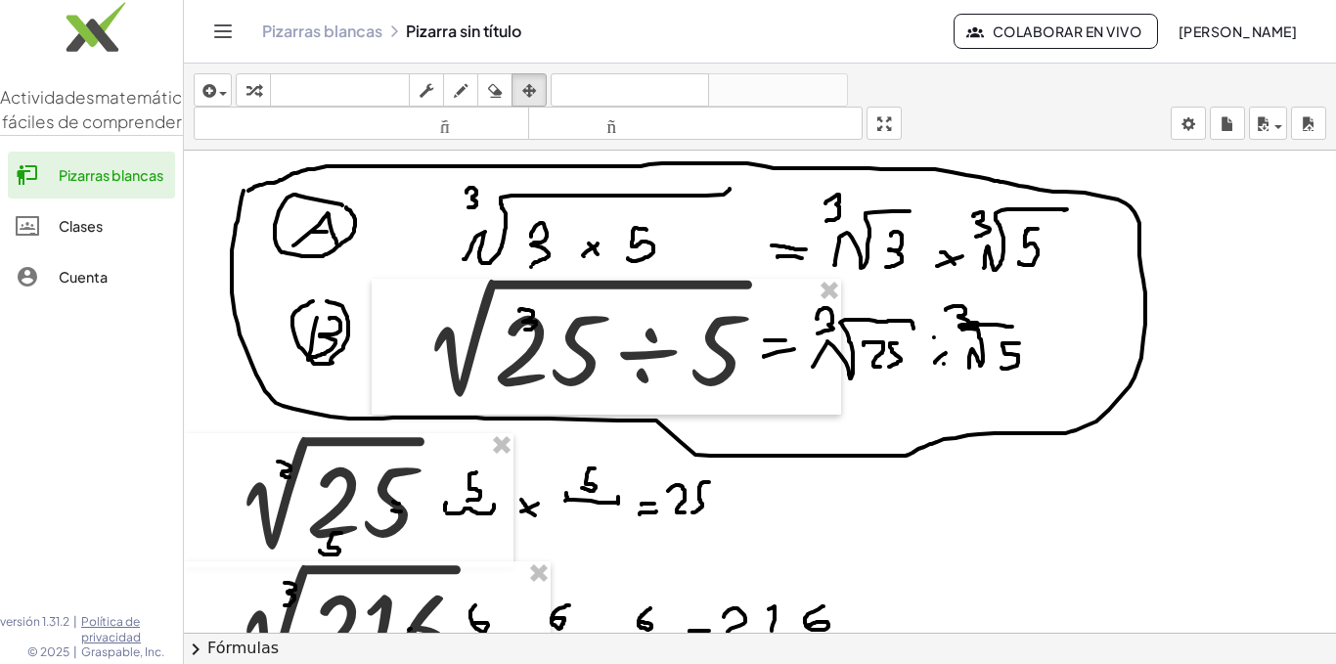
click at [83, 235] on font "Clases" at bounding box center [81, 226] width 44 height 18
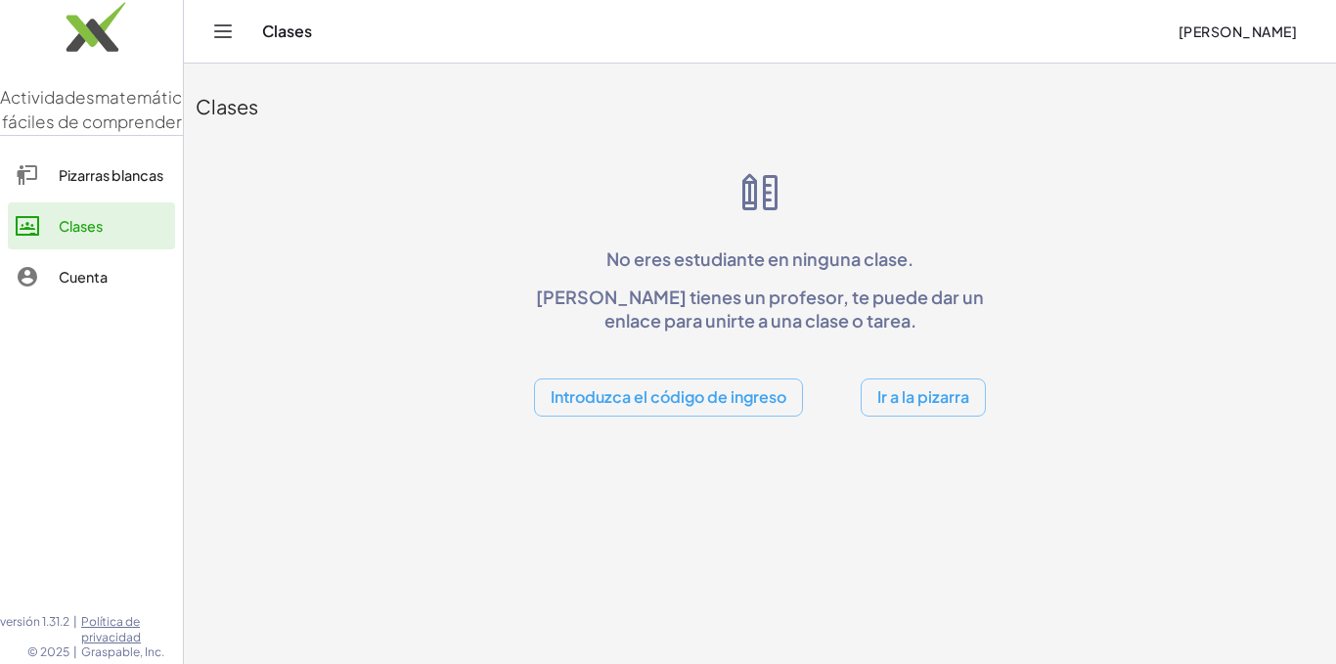
click at [908, 397] on font "Ir a la pizarra" at bounding box center [923, 396] width 92 height 21
